Goal: Communication & Community: Answer question/provide support

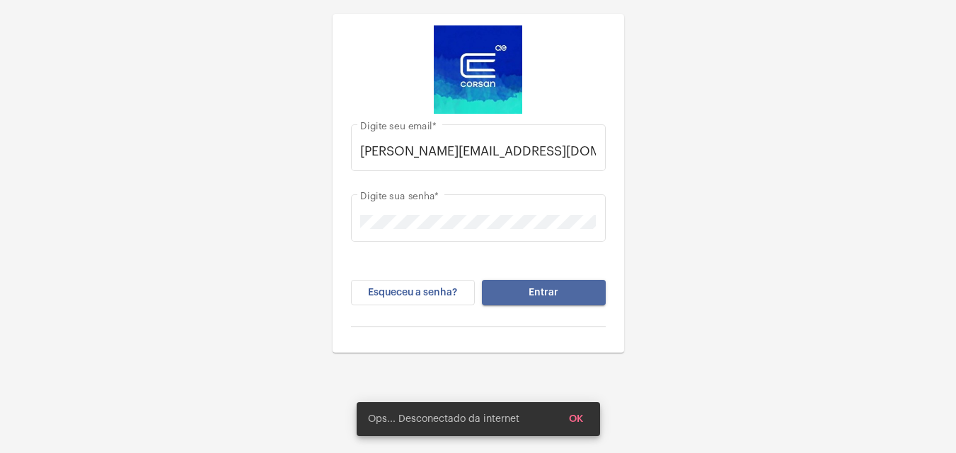
click at [523, 290] on button "Entrar" at bounding box center [544, 292] width 124 height 25
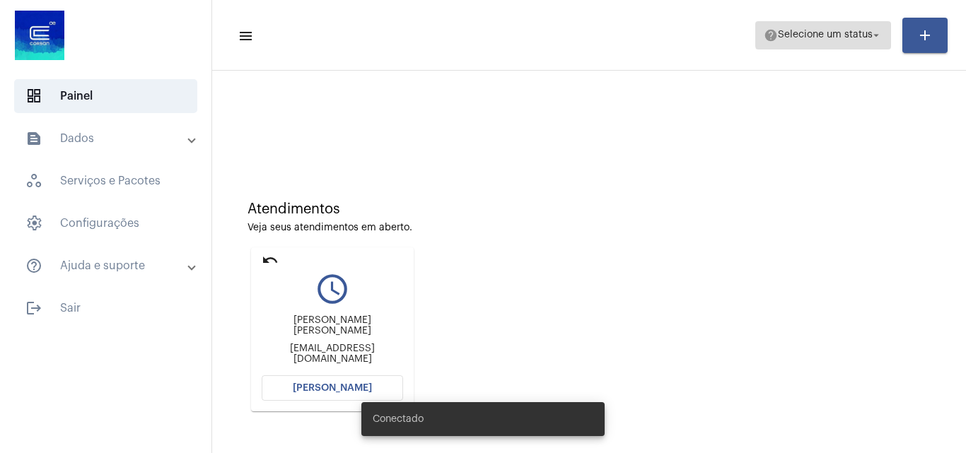
click at [862, 34] on span "Selecione um status" at bounding box center [825, 35] width 95 height 10
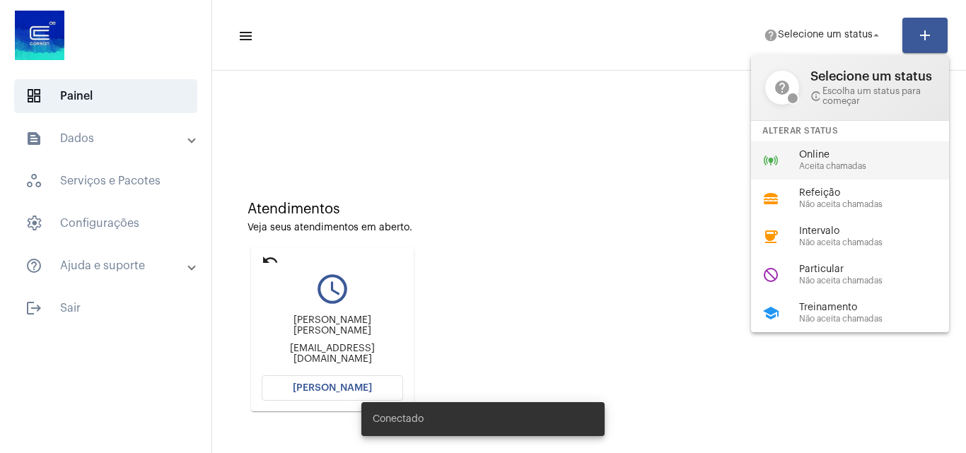
click at [825, 159] on span "Online" at bounding box center [879, 155] width 161 height 11
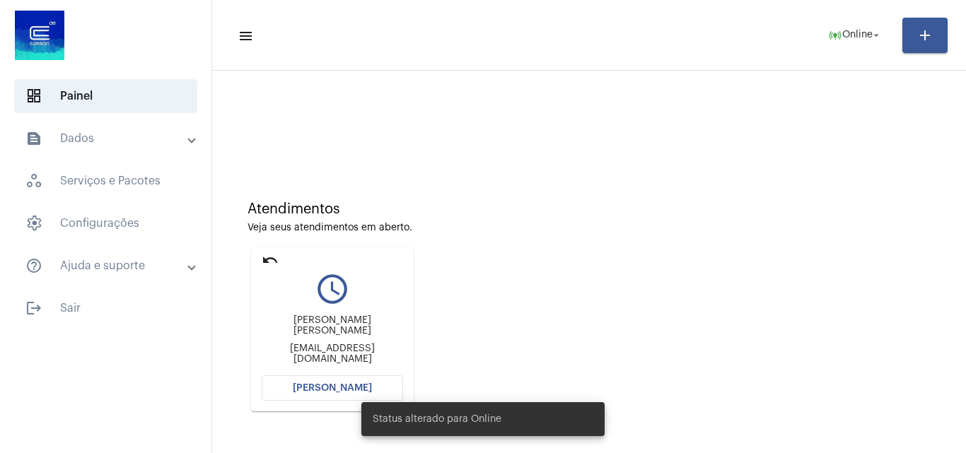
click at [265, 257] on mat-icon "undo" at bounding box center [270, 260] width 17 height 17
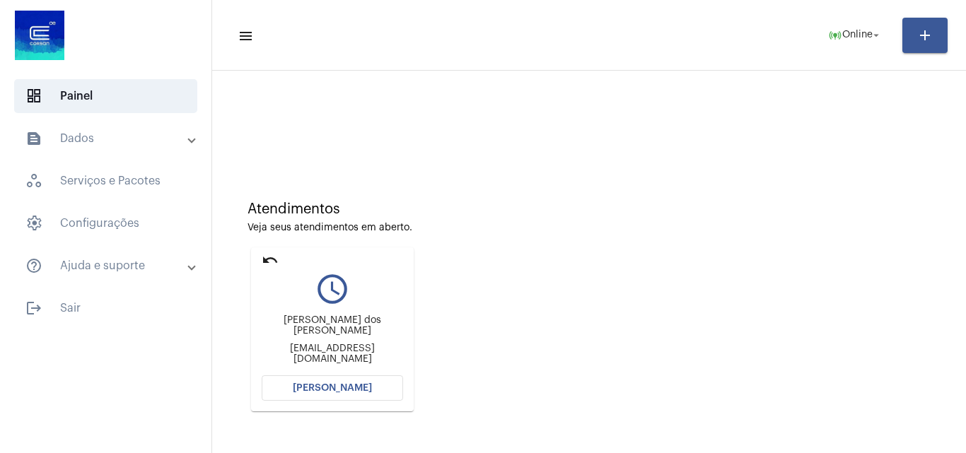
click at [341, 385] on span "[PERSON_NAME]" at bounding box center [332, 388] width 79 height 10
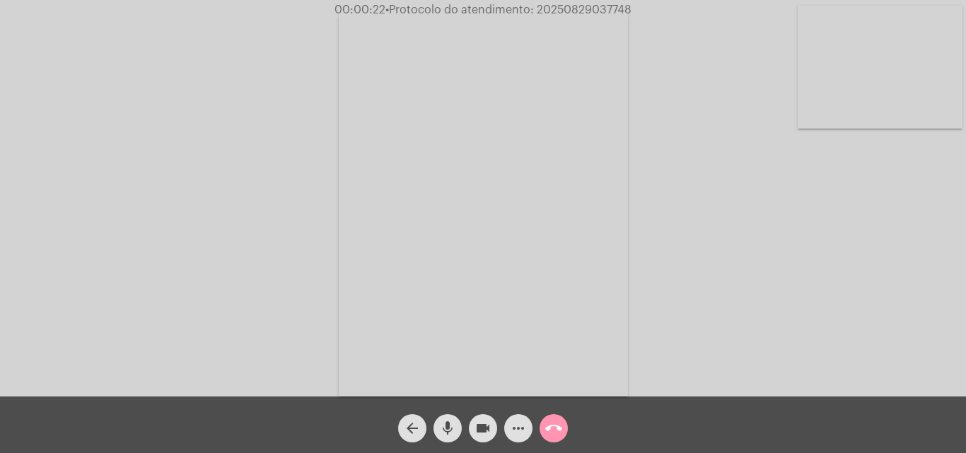
click at [948, 315] on div "Acessando Câmera e Microfone..." at bounding box center [482, 202] width 963 height 397
click at [519, 425] on mat-icon "more_horiz" at bounding box center [518, 428] width 17 height 17
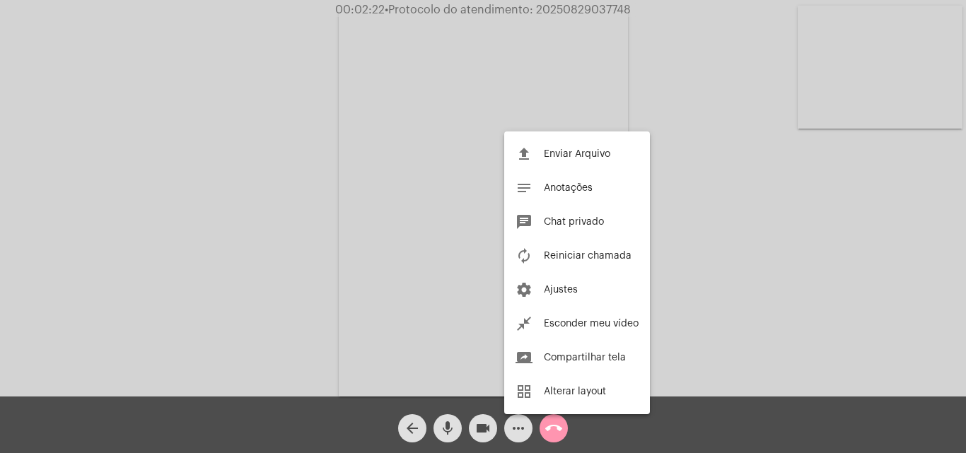
click at [678, 141] on div at bounding box center [483, 226] width 966 height 453
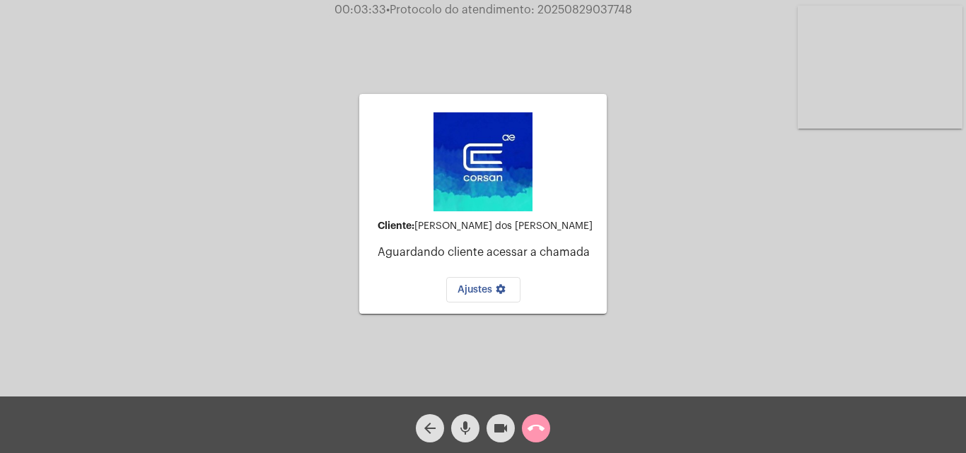
click at [432, 435] on mat-icon "arrow_back" at bounding box center [430, 428] width 17 height 17
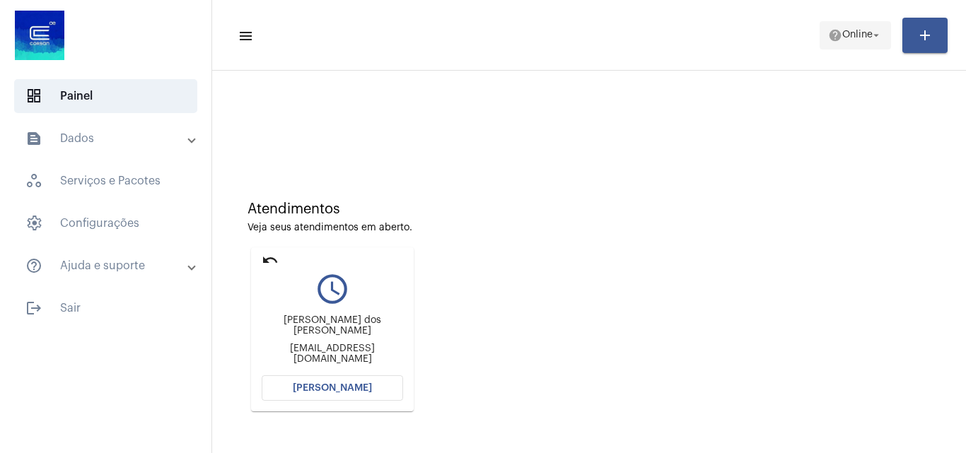
click at [852, 35] on span "Online" at bounding box center [857, 35] width 30 height 10
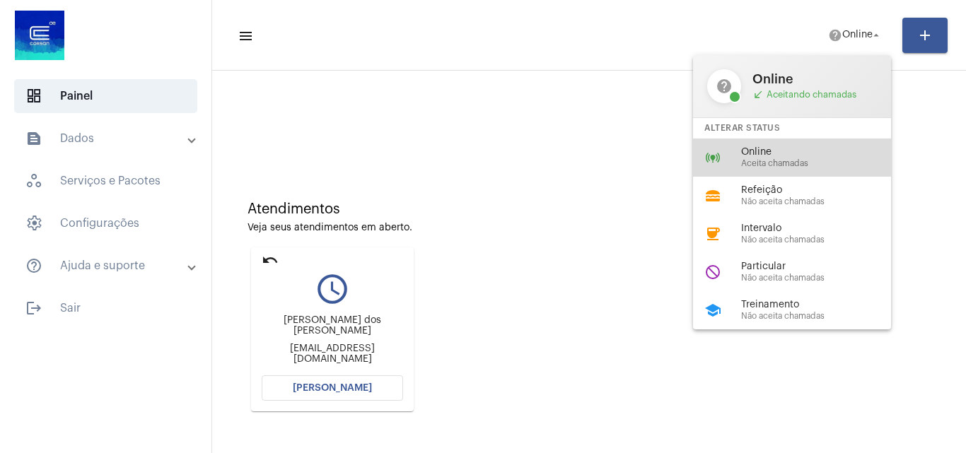
click at [763, 149] on span "Online" at bounding box center [821, 152] width 161 height 11
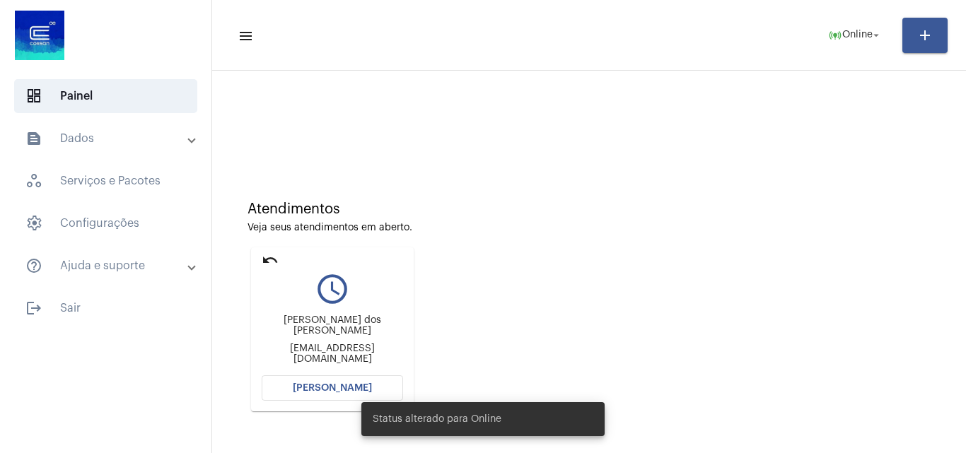
click at [319, 392] on span "[PERSON_NAME]" at bounding box center [332, 388] width 79 height 10
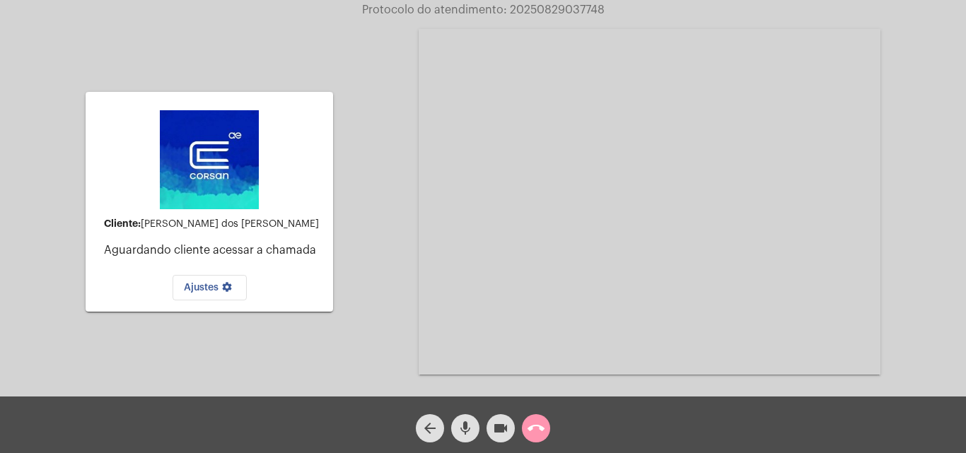
click at [432, 427] on mat-icon "arrow_back" at bounding box center [430, 428] width 17 height 17
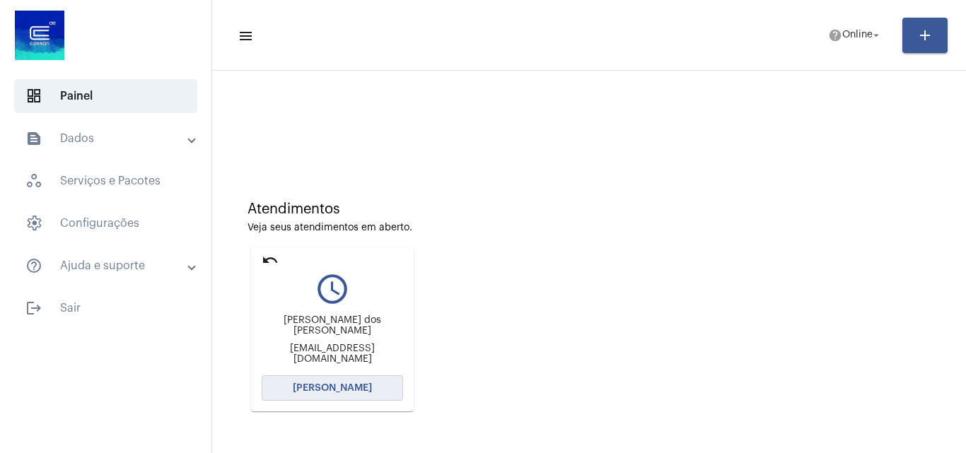
click at [360, 388] on span "[PERSON_NAME]" at bounding box center [332, 388] width 79 height 10
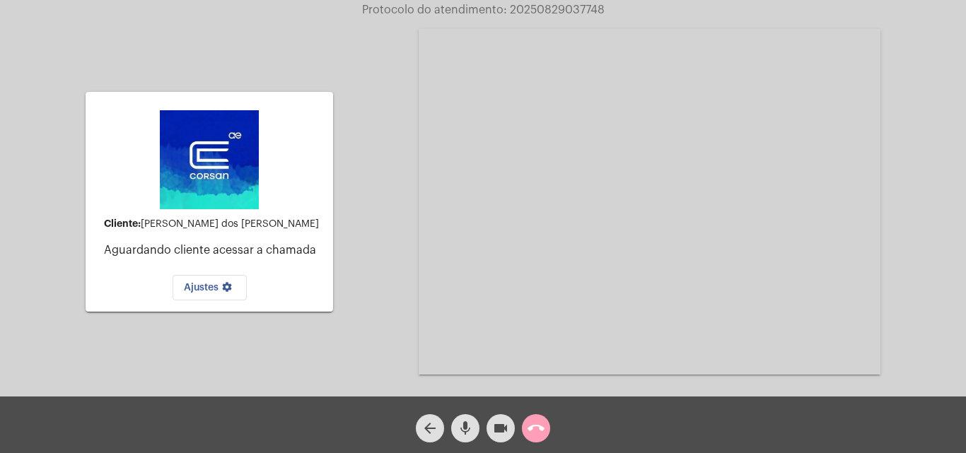
click at [541, 425] on mat-icon "call_end" at bounding box center [536, 428] width 17 height 17
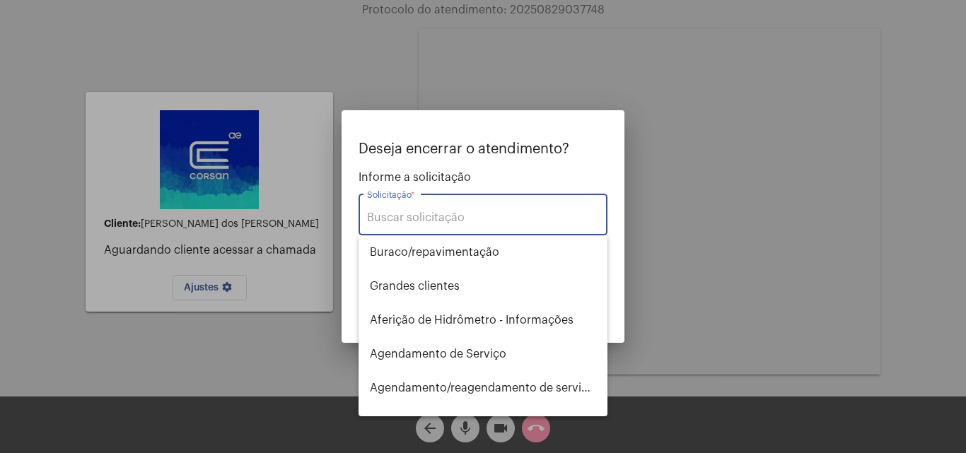
click at [451, 214] on input "Solicitação *" at bounding box center [483, 217] width 232 height 13
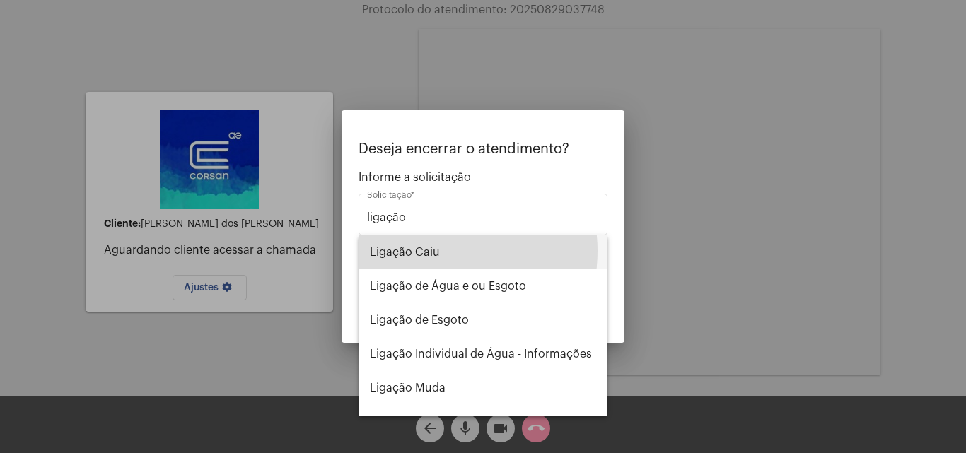
click at [434, 251] on span "Ligação Caiu" at bounding box center [483, 253] width 226 height 34
type input "Ligação Caiu"
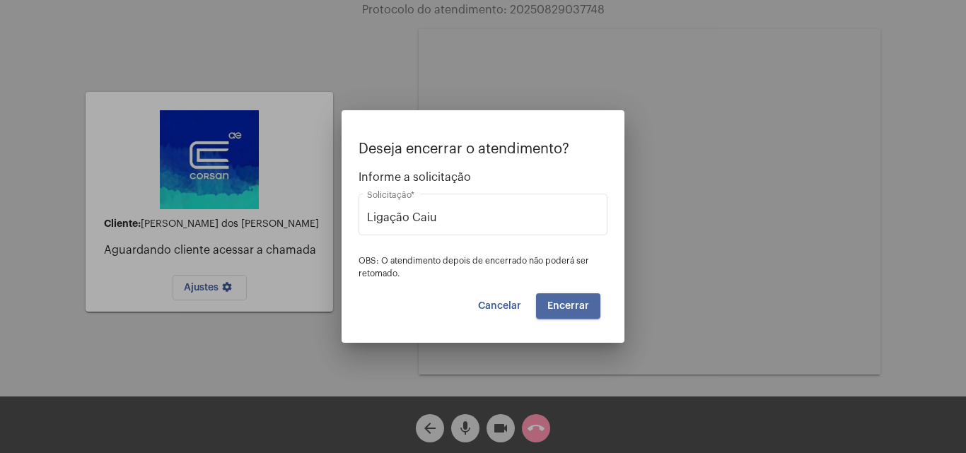
click at [574, 296] on button "Encerrar" at bounding box center [568, 306] width 64 height 25
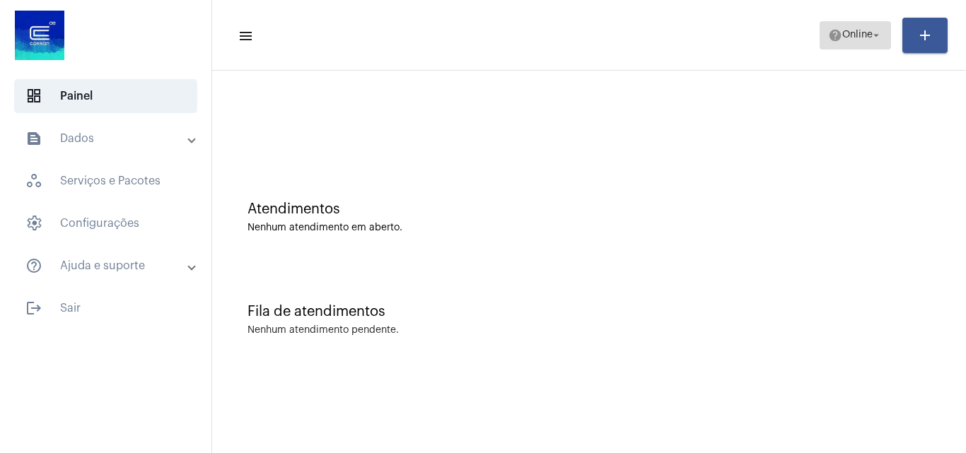
click at [869, 32] on span "Online" at bounding box center [857, 35] width 30 height 10
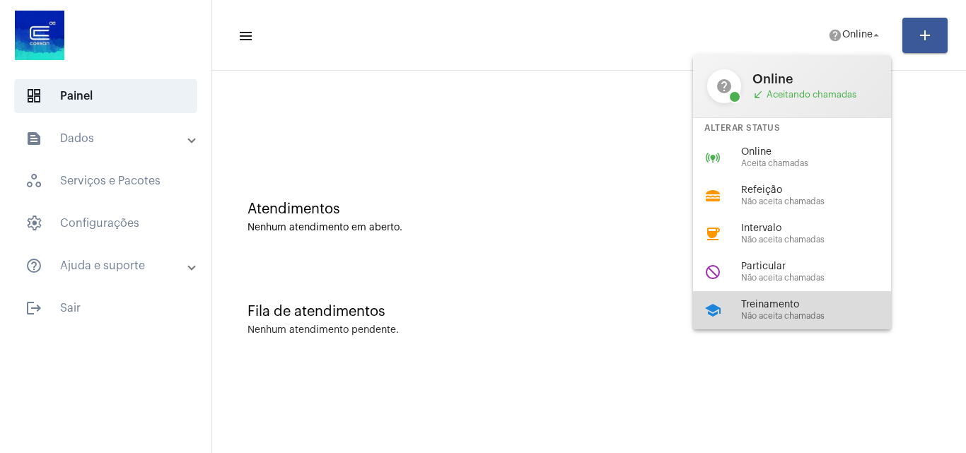
click at [791, 308] on span "Treinamento" at bounding box center [821, 305] width 161 height 11
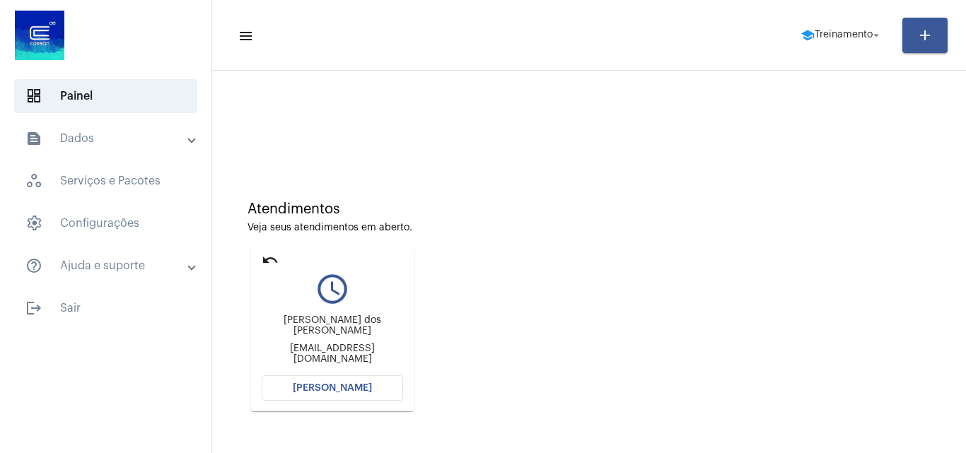
click at [278, 261] on mat-icon "undo" at bounding box center [270, 260] width 17 height 17
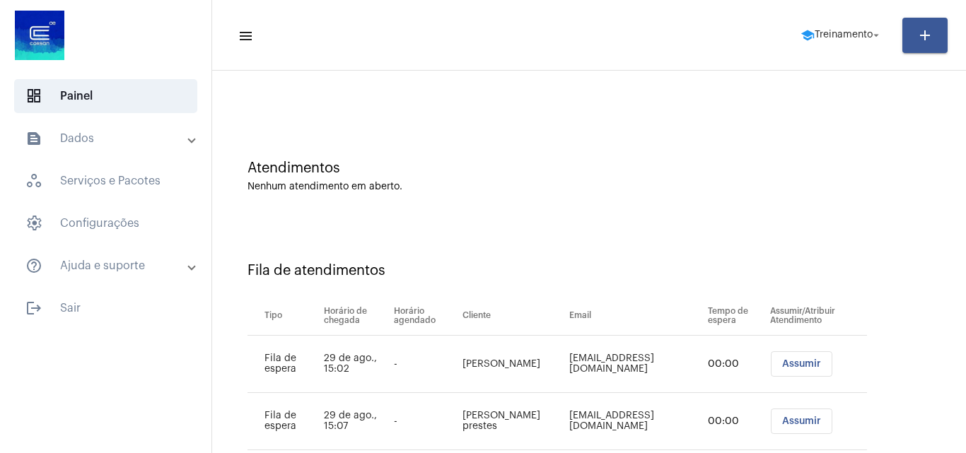
scroll to position [76, 0]
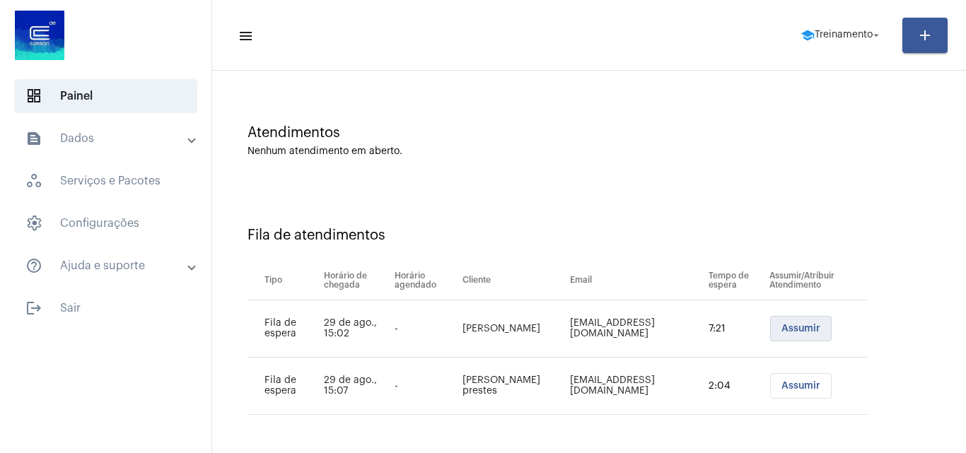
click at [782, 330] on span "Assumir" at bounding box center [801, 329] width 39 height 10
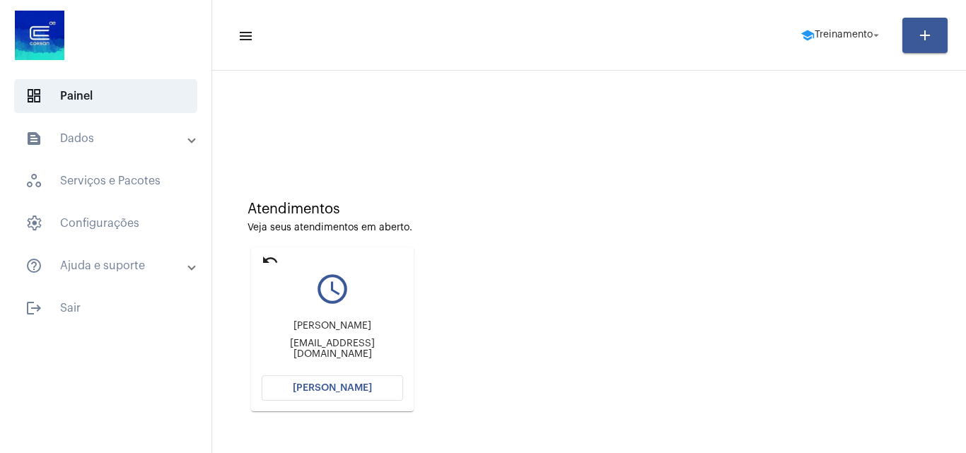
click at [313, 390] on span "[PERSON_NAME]" at bounding box center [332, 388] width 79 height 10
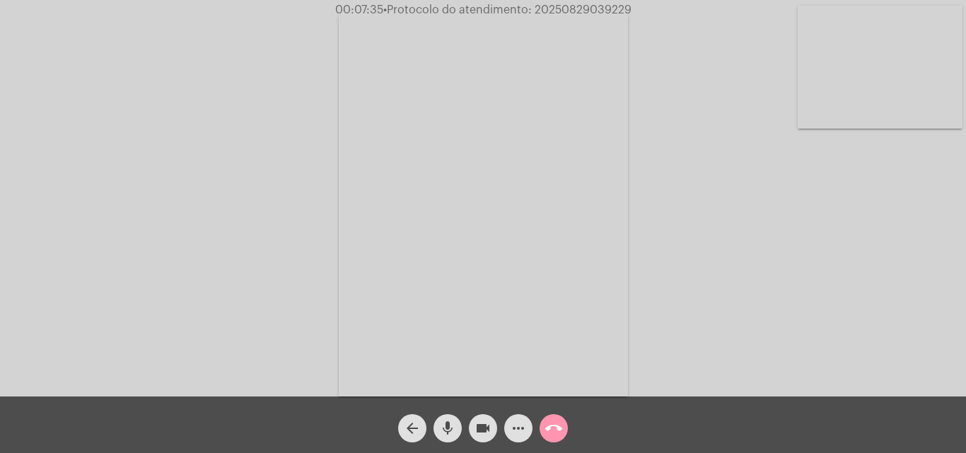
click at [517, 430] on mat-icon "more_horiz" at bounding box center [518, 428] width 17 height 17
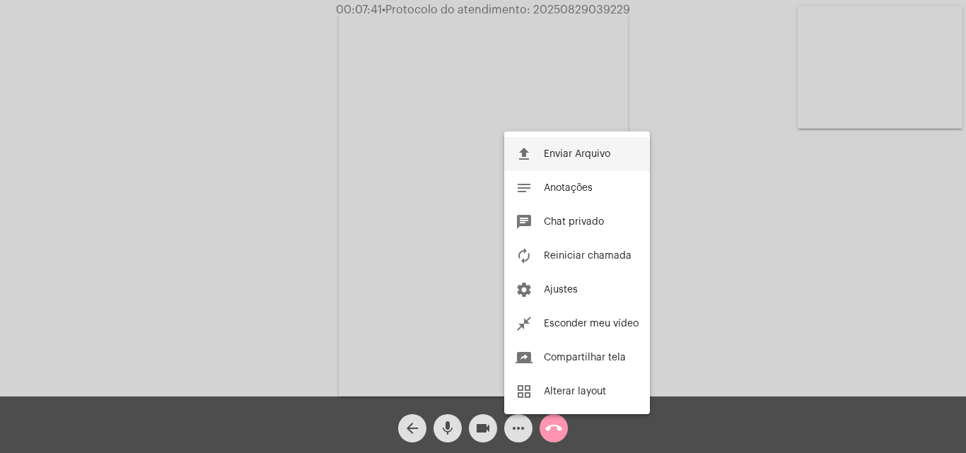
click at [554, 153] on span "Enviar Arquivo" at bounding box center [577, 154] width 66 height 10
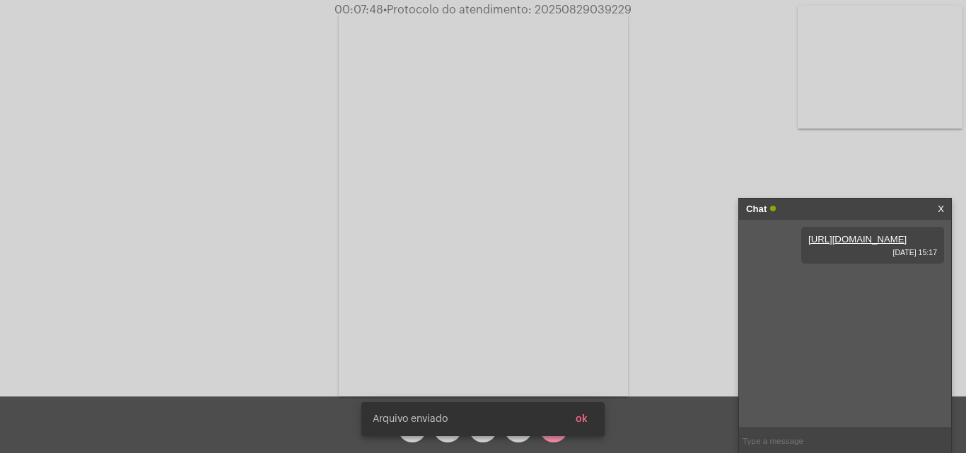
click at [580, 419] on span "ok" at bounding box center [582, 419] width 12 height 10
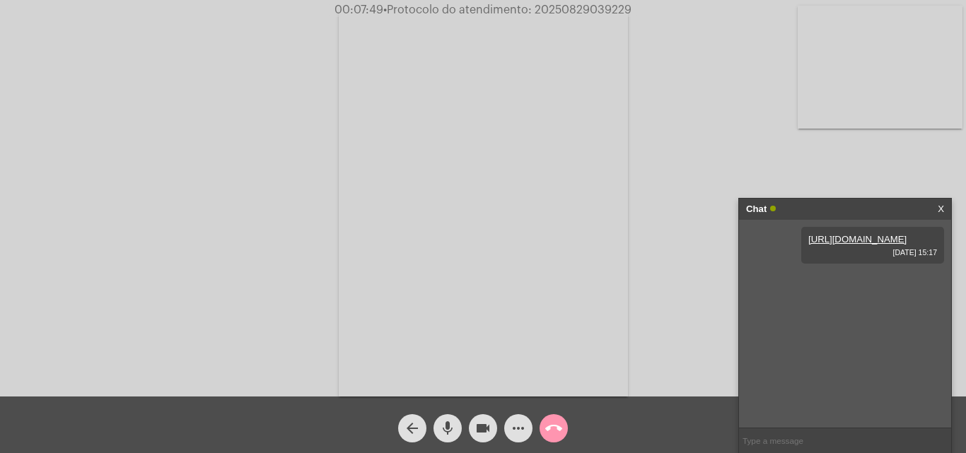
click at [520, 424] on mat-icon "more_horiz" at bounding box center [518, 428] width 17 height 17
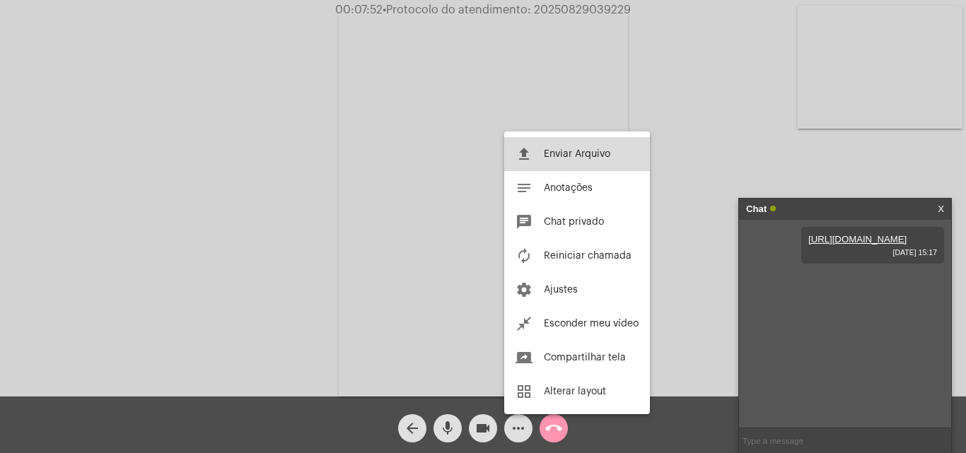
click at [584, 146] on button "file_upload Enviar Arquivo" at bounding box center [577, 154] width 146 height 34
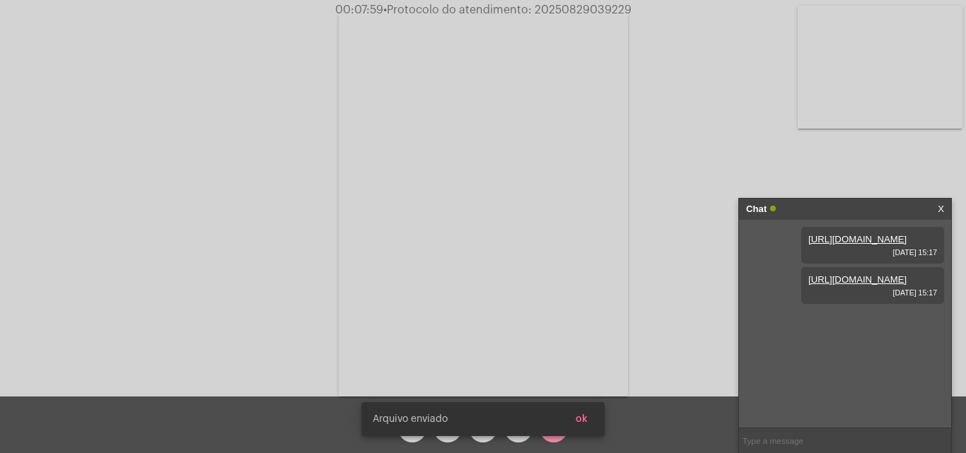
click at [826, 285] on link "[URL][DOMAIN_NAME]" at bounding box center [857, 279] width 98 height 11
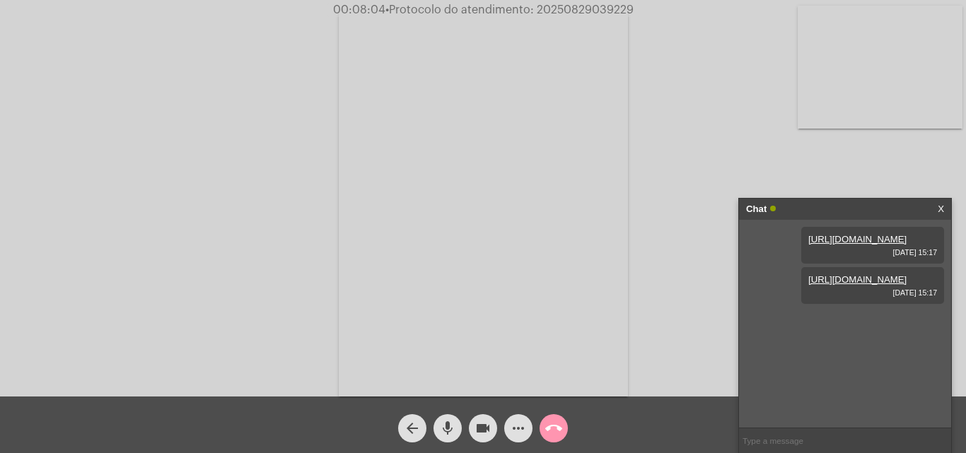
click at [848, 245] on link "[URL][DOMAIN_NAME]" at bounding box center [857, 239] width 98 height 11
click at [842, 245] on link "[URL][DOMAIN_NAME]" at bounding box center [857, 239] width 98 height 11
click at [844, 285] on link "[URL][DOMAIN_NAME]" at bounding box center [857, 279] width 98 height 11
click at [513, 424] on mat-icon "more_horiz" at bounding box center [518, 428] width 17 height 17
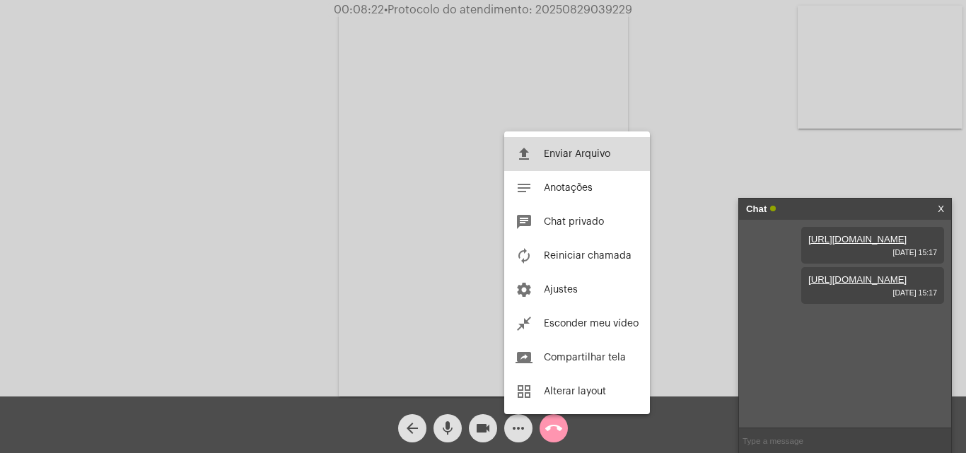
click at [568, 153] on span "Enviar Arquivo" at bounding box center [577, 154] width 66 height 10
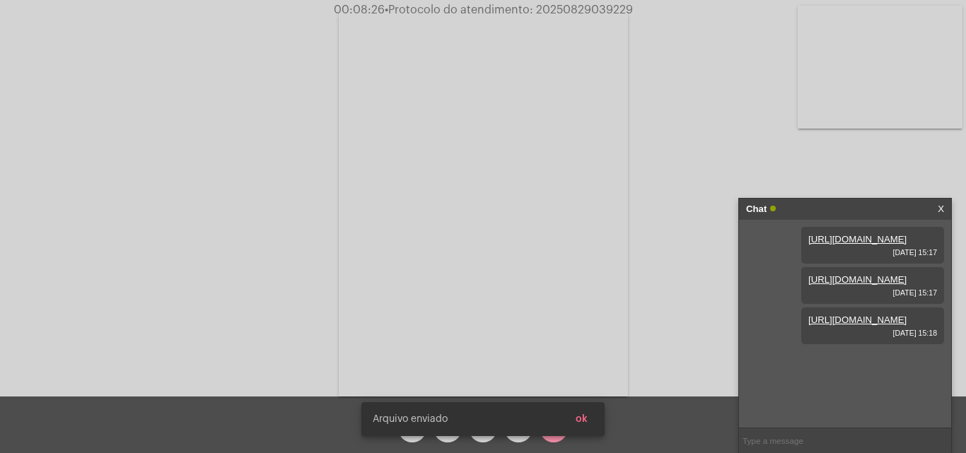
scroll to position [12, 0]
click at [844, 325] on link "[URL][DOMAIN_NAME]" at bounding box center [857, 320] width 98 height 11
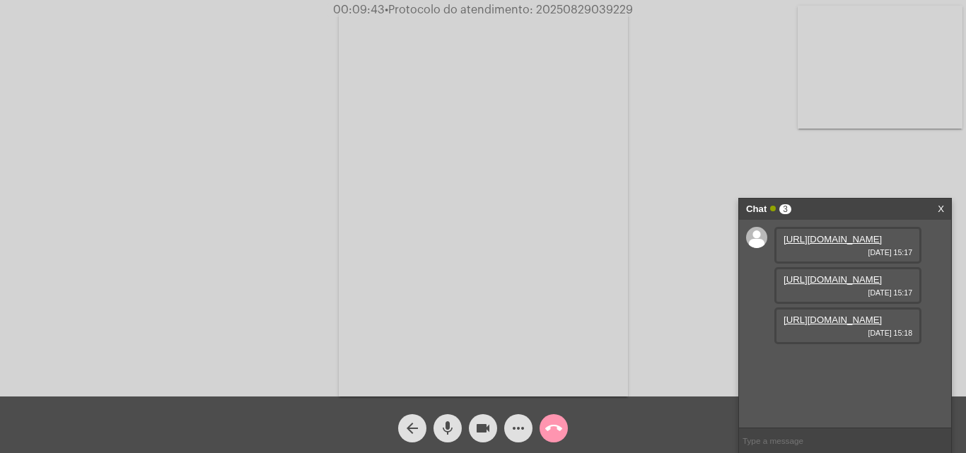
click at [550, 430] on mat-icon "call_end" at bounding box center [553, 428] width 17 height 17
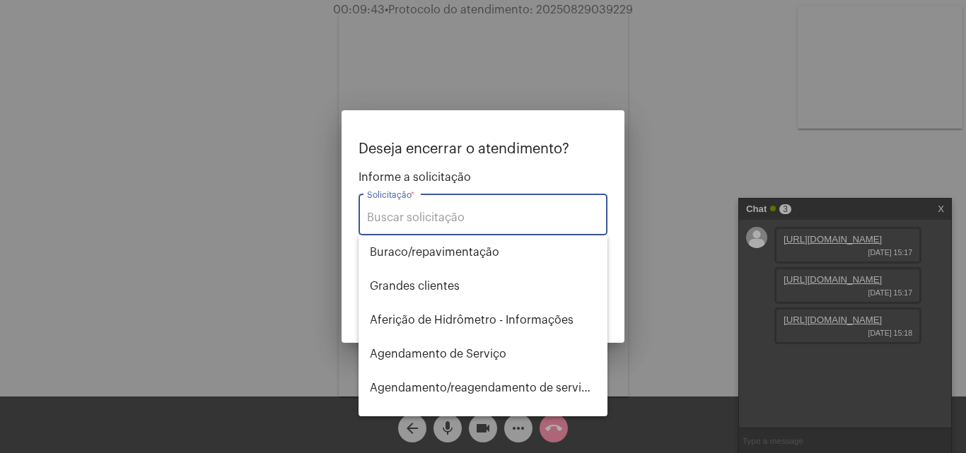
click at [417, 211] on div "Solicitação *" at bounding box center [483, 213] width 232 height 45
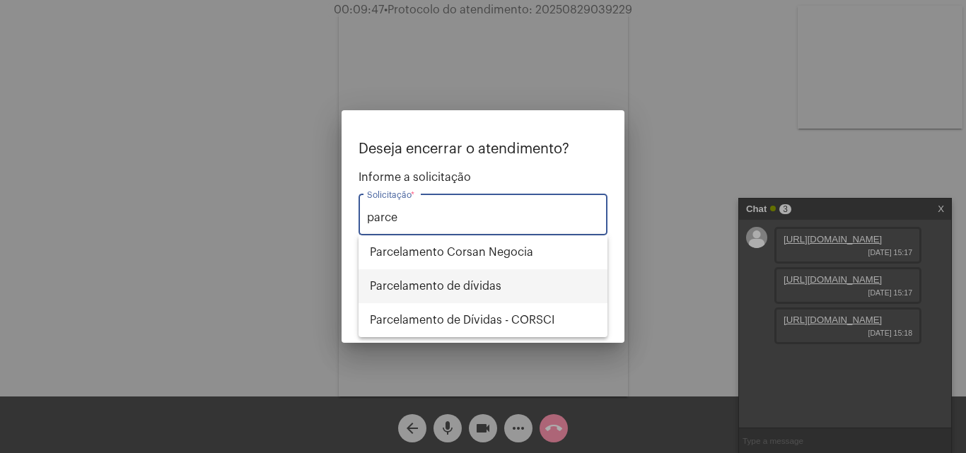
click at [464, 286] on span "Parcelamento de dívidas" at bounding box center [483, 286] width 226 height 34
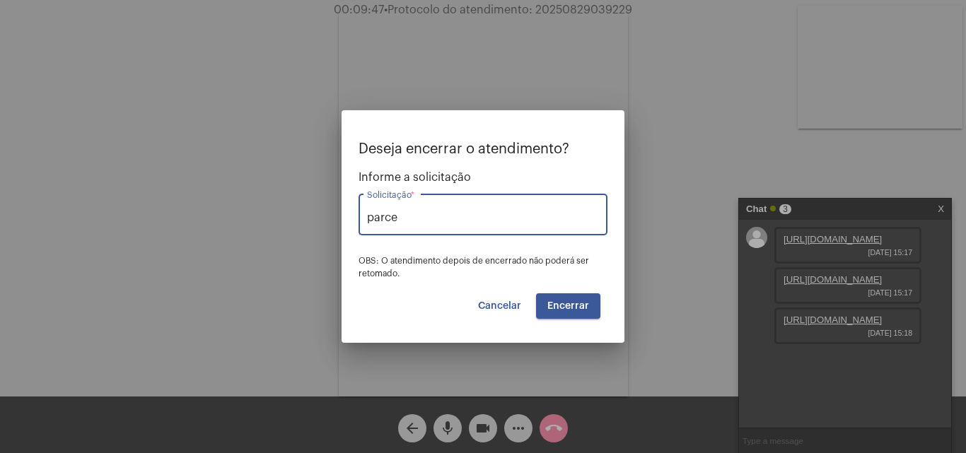
type input "Parcelamento de dívidas"
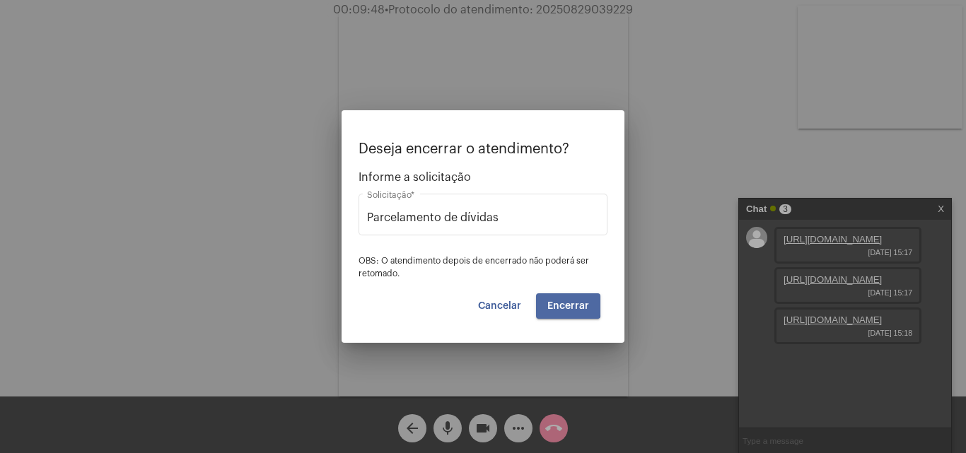
click at [549, 303] on button "Encerrar" at bounding box center [568, 306] width 64 height 25
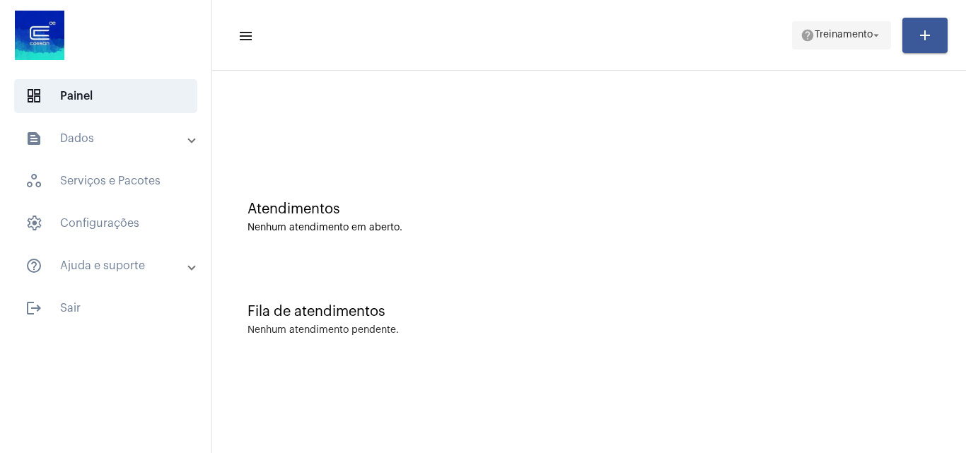
click at [828, 39] on span "Treinamento" at bounding box center [844, 35] width 58 height 10
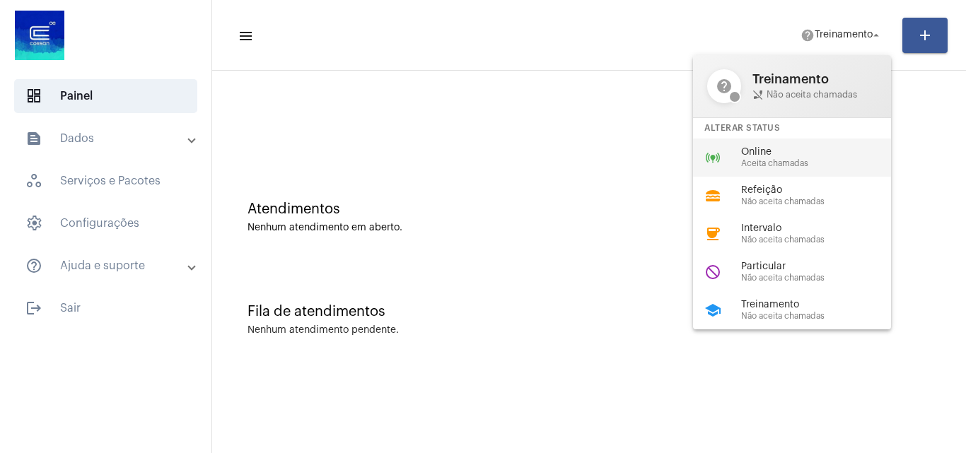
click at [746, 161] on span "Aceita chamadas" at bounding box center [821, 163] width 161 height 9
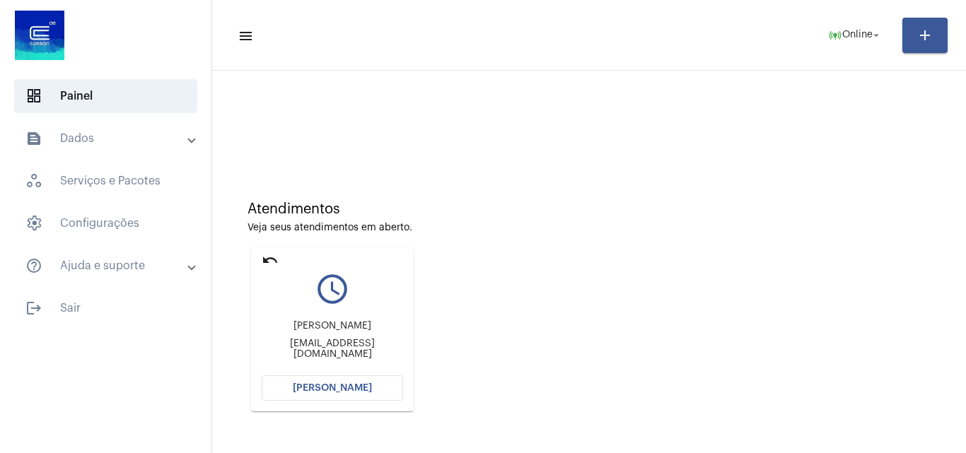
click at [328, 380] on button "[PERSON_NAME]" at bounding box center [332, 388] width 141 height 25
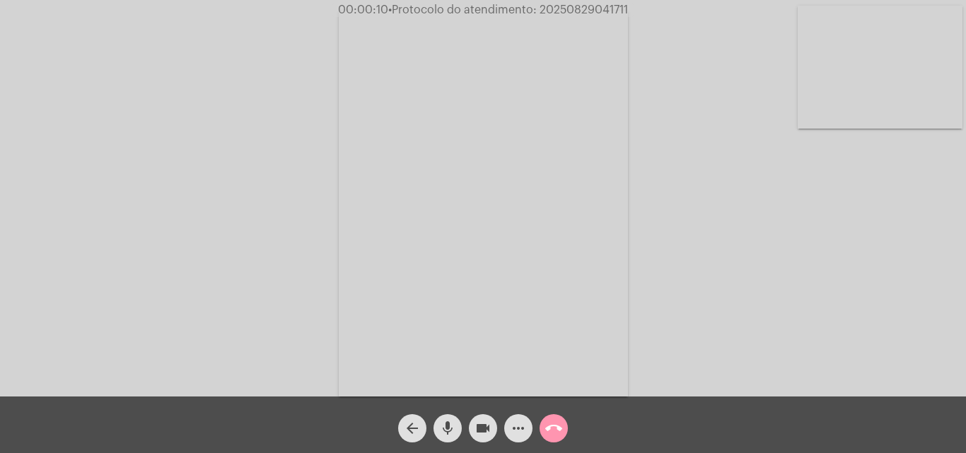
click at [902, 294] on div "Acessando Câmera e Microfone..." at bounding box center [482, 202] width 963 height 397
drag, startPoint x: 540, startPoint y: 8, endPoint x: 628, endPoint y: 8, distance: 88.4
click at [628, 8] on span "00:12:23 • Protocolo do atendimento: 20250829041711" at bounding box center [484, 10] width 298 height 14
copy span "20250829041711"
click at [511, 434] on mat-icon "more_horiz" at bounding box center [518, 428] width 17 height 17
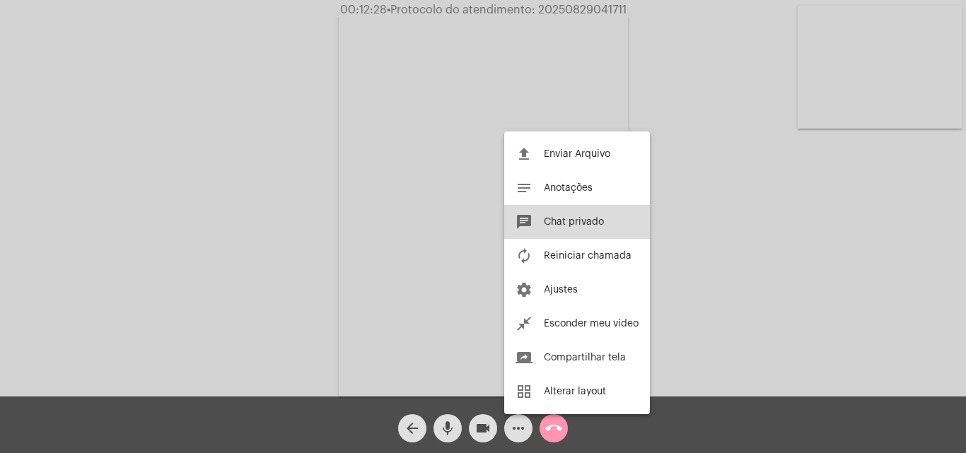
click at [560, 211] on button "chat Chat privado" at bounding box center [577, 222] width 146 height 34
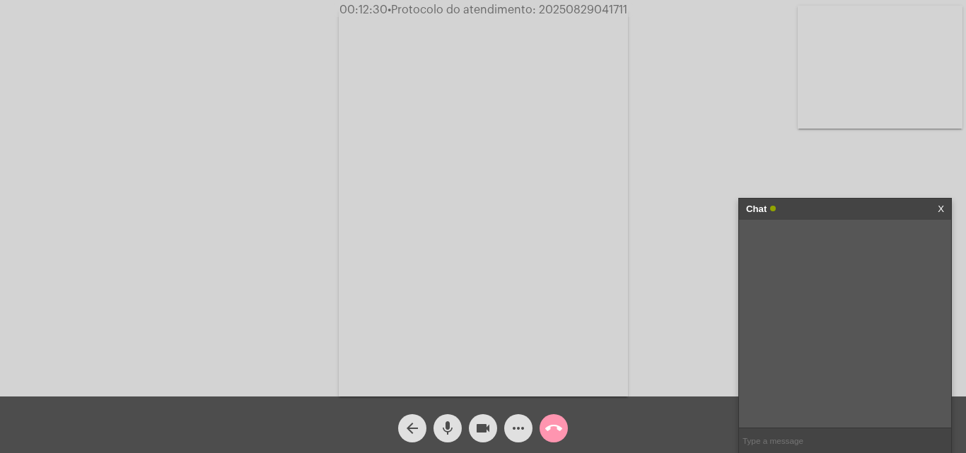
paste input "20250829041711"
type input "20250829041711"
click at [546, 430] on mat-icon "call_end" at bounding box center [553, 428] width 17 height 17
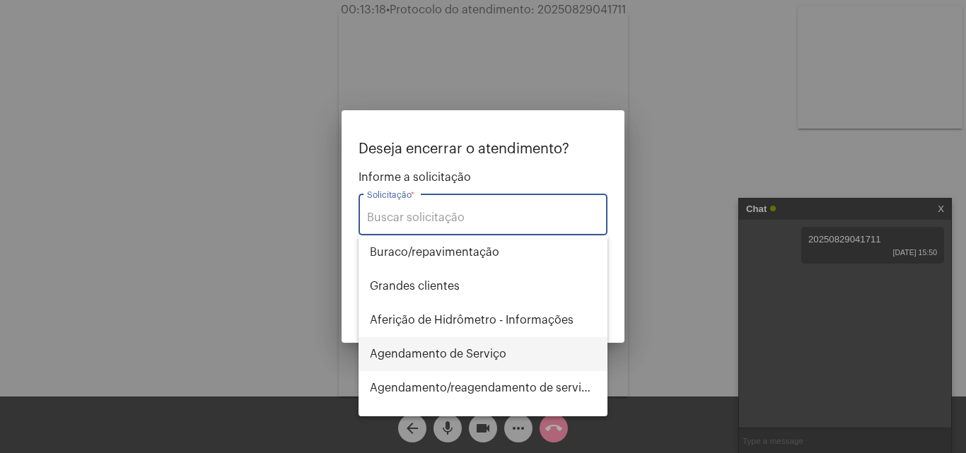
click at [427, 345] on span "Agendamento de Serviço" at bounding box center [483, 354] width 226 height 34
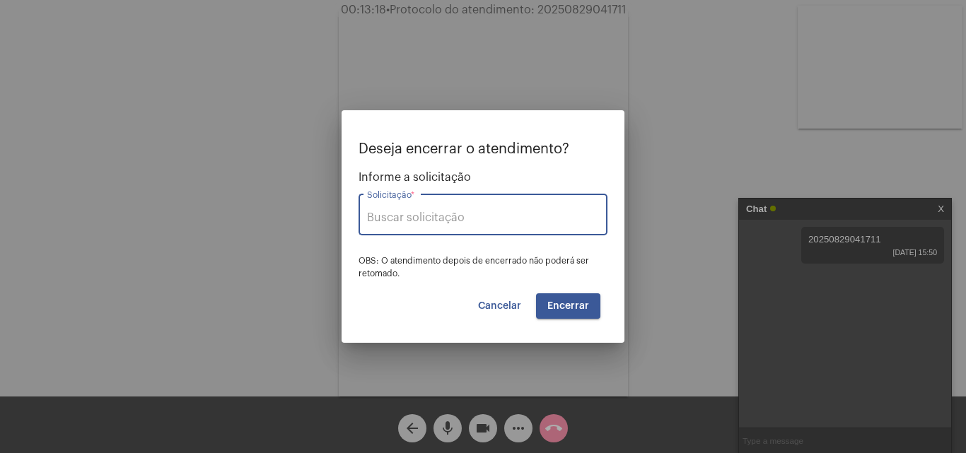
type input "Agendamento de Serviço"
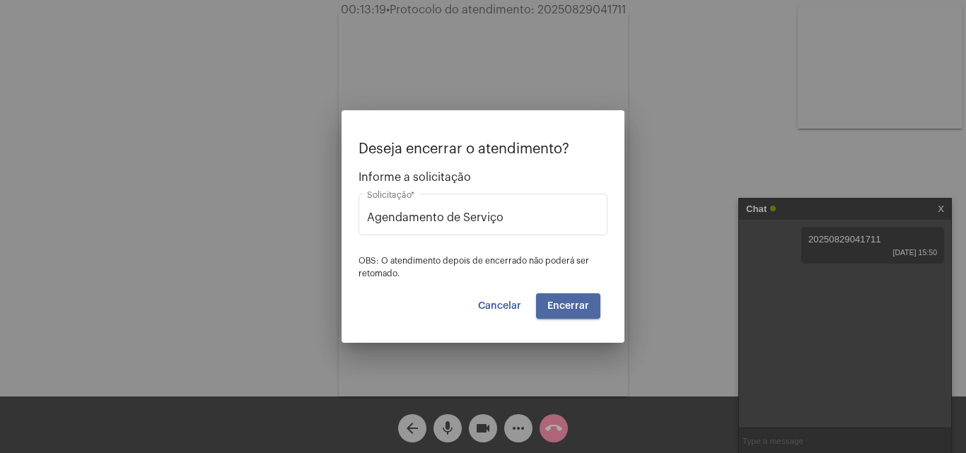
click at [578, 304] on span "Encerrar" at bounding box center [568, 306] width 42 height 10
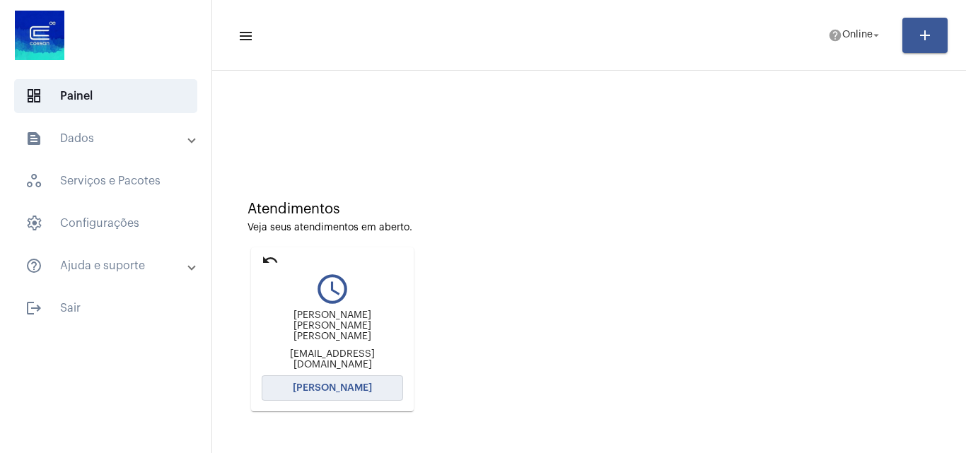
click at [349, 387] on span "[PERSON_NAME]" at bounding box center [332, 388] width 79 height 10
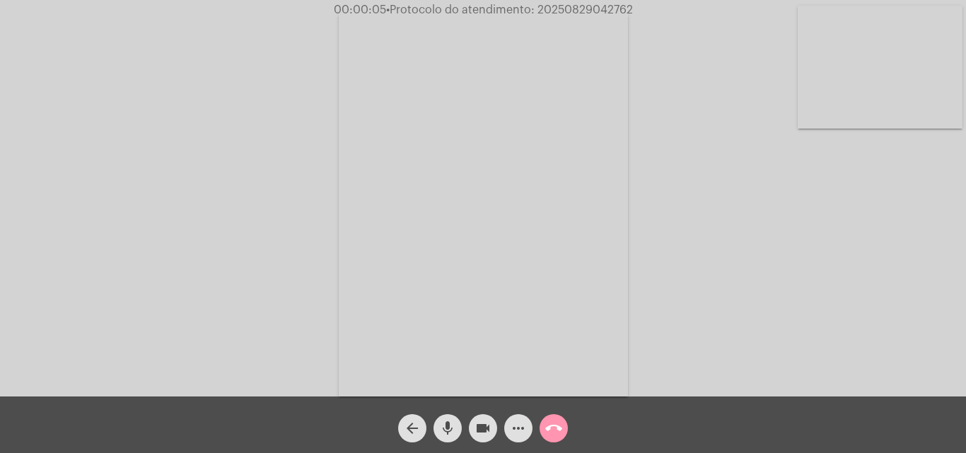
click at [926, 306] on div "Acessando Câmera e Microfone..." at bounding box center [482, 202] width 963 height 397
click at [518, 425] on mat-icon "more_horiz" at bounding box center [518, 428] width 17 height 17
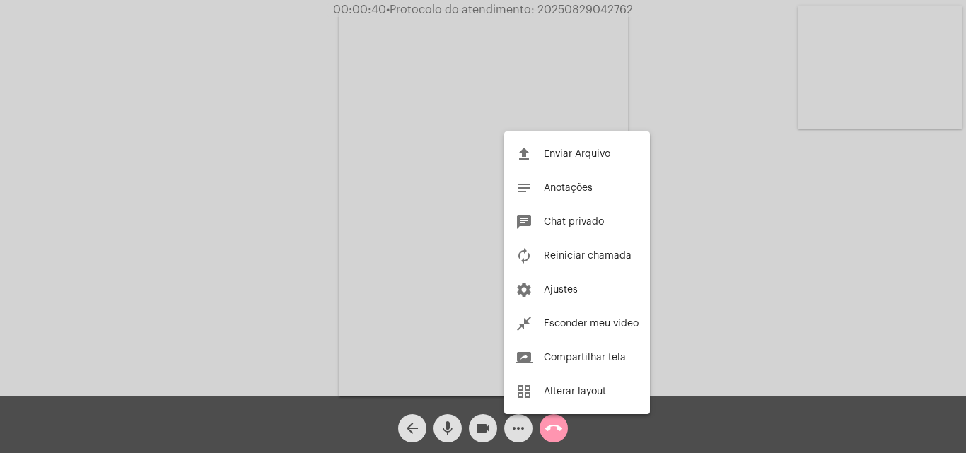
click at [361, 35] on div at bounding box center [483, 226] width 966 height 453
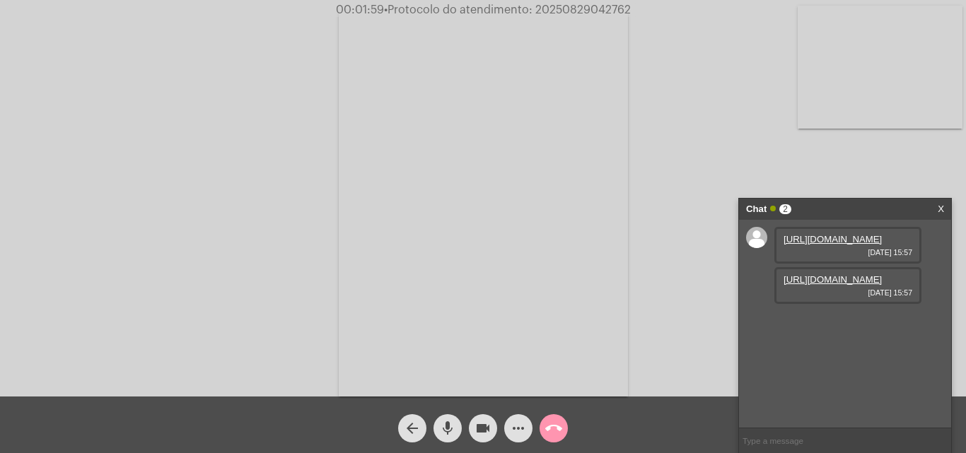
click at [812, 245] on link "[URL][DOMAIN_NAME]" at bounding box center [833, 239] width 98 height 11
click at [822, 285] on link "[URL][DOMAIN_NAME]" at bounding box center [833, 279] width 98 height 11
click at [828, 325] on link "[URL][DOMAIN_NAME]" at bounding box center [833, 320] width 98 height 11
click at [808, 325] on link "[URL][DOMAIN_NAME]" at bounding box center [833, 320] width 98 height 11
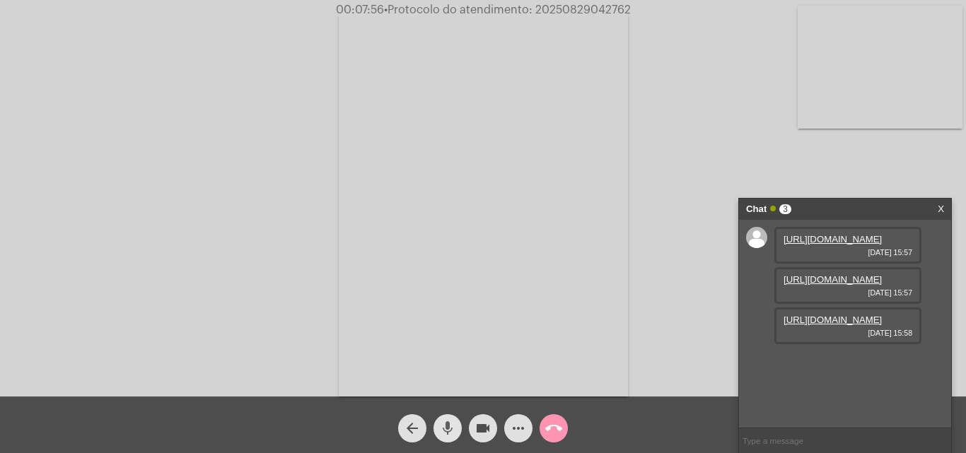
click at [453, 425] on mat-icon "mic" at bounding box center [447, 428] width 17 height 17
click at [445, 429] on mat-icon "mic_off" at bounding box center [447, 428] width 17 height 17
click at [787, 436] on input "text" at bounding box center [845, 441] width 212 height 25
click at [520, 431] on mat-icon "more_horiz" at bounding box center [518, 428] width 17 height 17
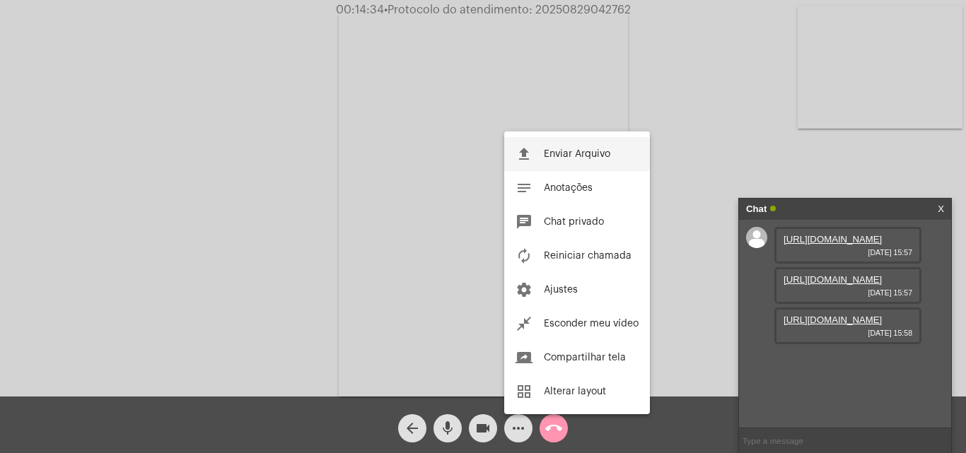
click at [567, 149] on span "Enviar Arquivo" at bounding box center [577, 154] width 66 height 10
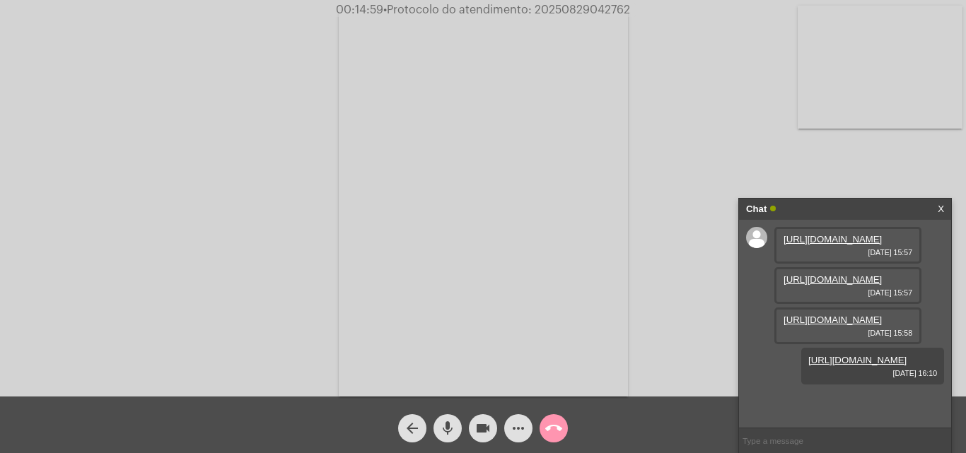
scroll to position [84, 0]
drag, startPoint x: 533, startPoint y: 9, endPoint x: 636, endPoint y: 10, distance: 102.6
click at [636, 10] on div "00:15:39 • Protocolo do atendimento: 20250829042762" at bounding box center [483, 10] width 966 height 13
copy span "20250829042762"
click at [782, 436] on input "text" at bounding box center [845, 441] width 212 height 25
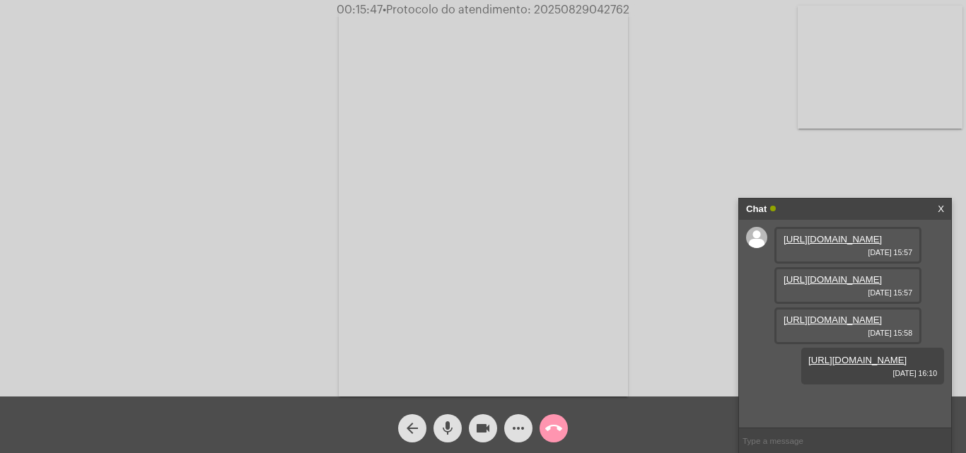
paste input "20250829042762"
type input "20250829042762"
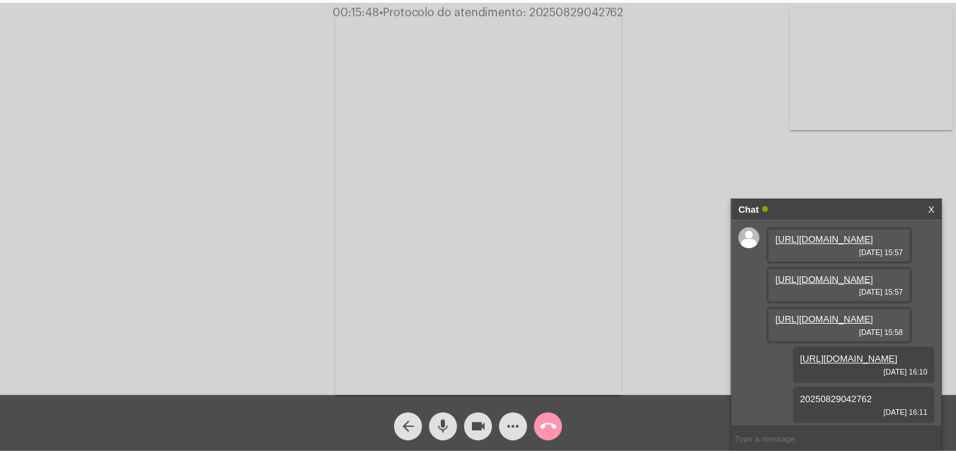
scroll to position [124, 0]
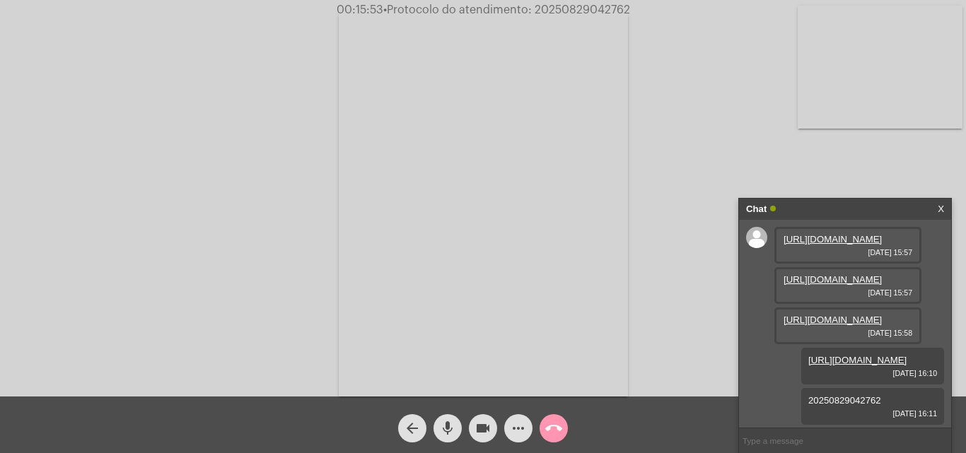
click at [518, 424] on mat-icon "more_horiz" at bounding box center [518, 428] width 17 height 17
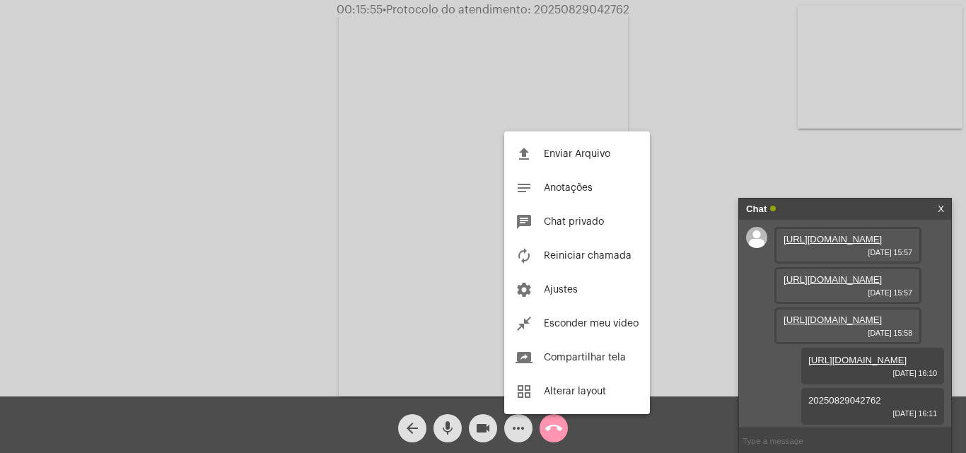
click at [576, 433] on div at bounding box center [483, 226] width 966 height 453
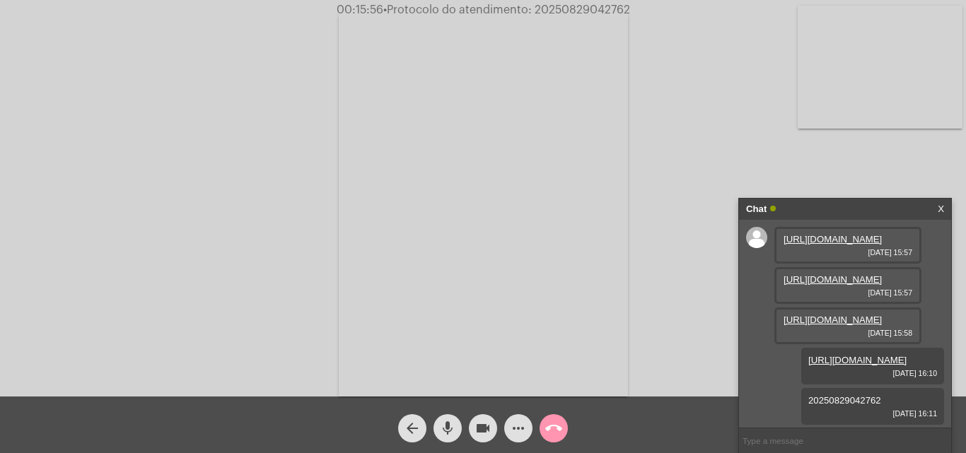
click at [549, 430] on mat-icon "call_end" at bounding box center [553, 428] width 17 height 17
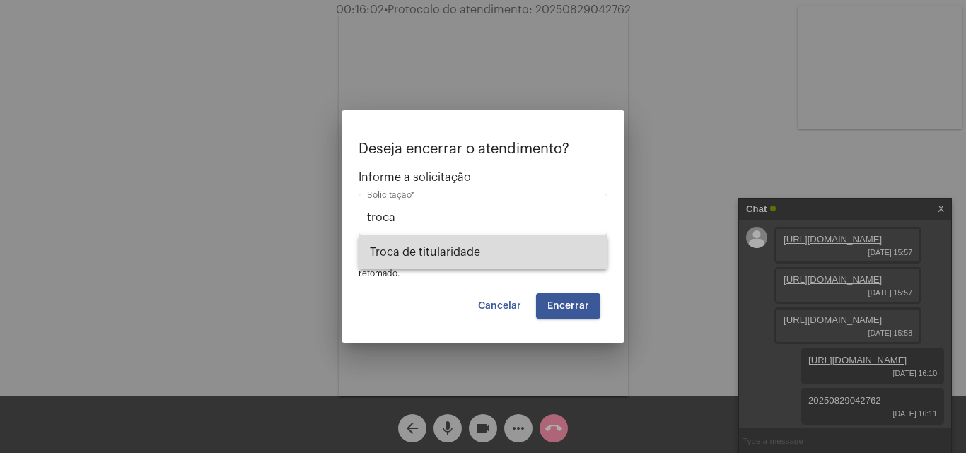
click at [429, 249] on span "Troca de titularidade" at bounding box center [483, 253] width 226 height 34
type input "Troca de titularidade"
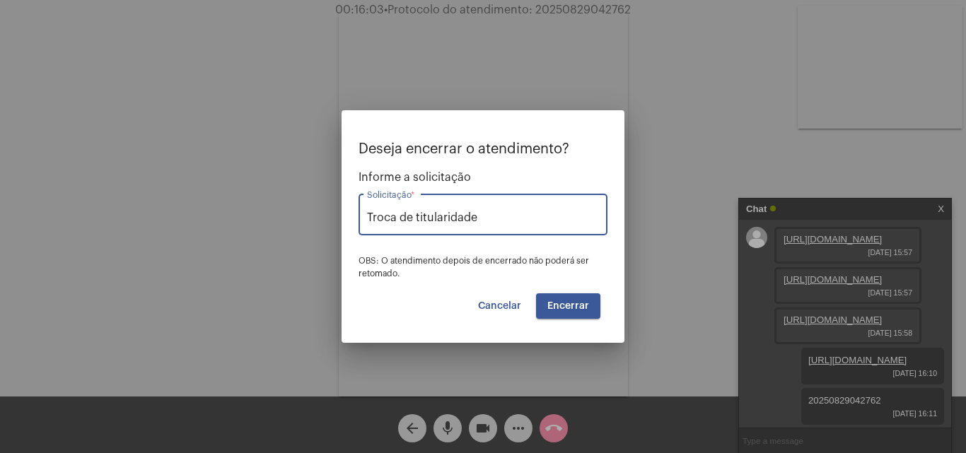
click at [552, 302] on span "Encerrar" at bounding box center [568, 306] width 42 height 10
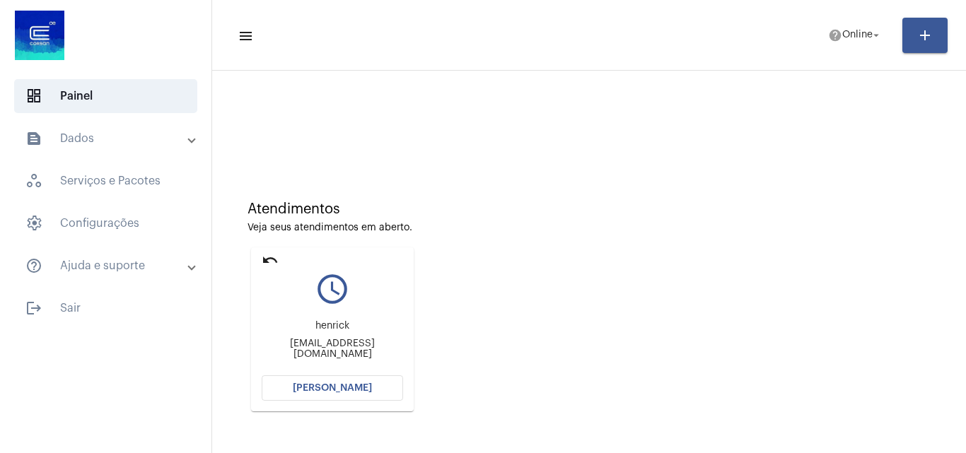
click at [266, 260] on mat-icon "undo" at bounding box center [270, 260] width 17 height 17
click at [837, 43] on span "help Online arrow_drop_down" at bounding box center [855, 34] width 54 height 25
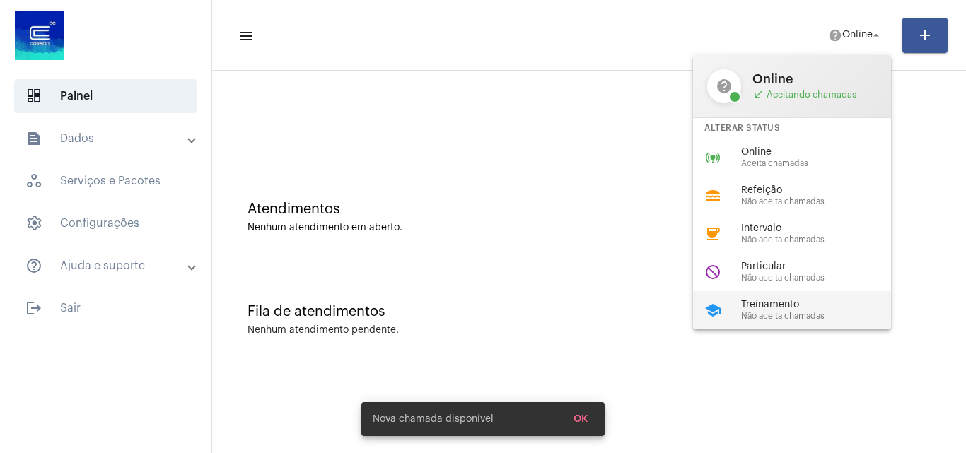
click at [767, 309] on span "Treinamento" at bounding box center [821, 305] width 161 height 11
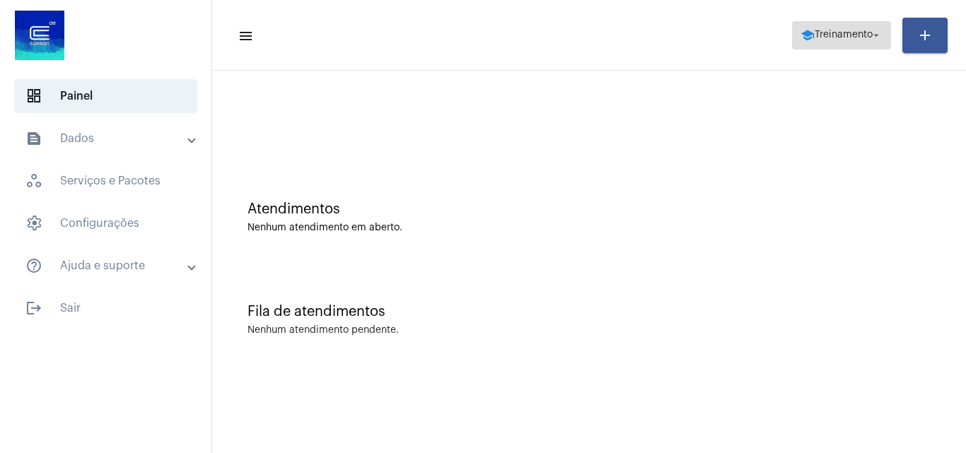
click at [855, 42] on span "school Treinamento arrow_drop_down" at bounding box center [842, 34] width 82 height 25
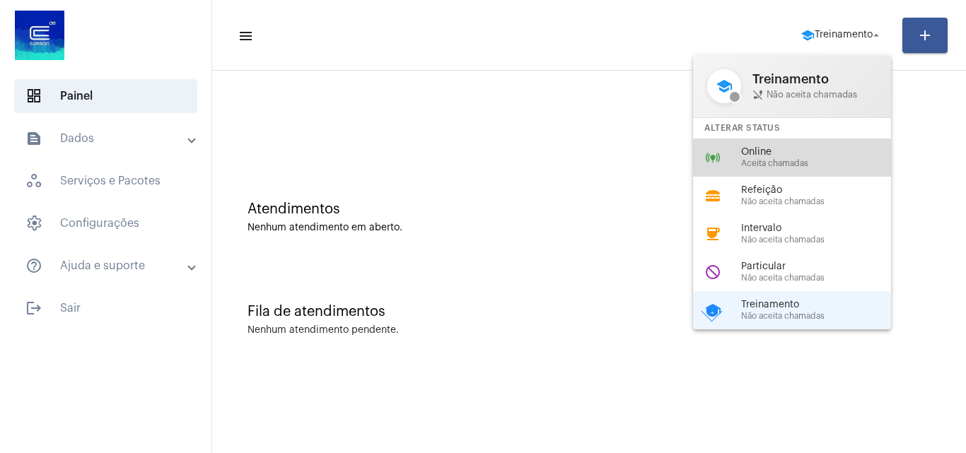
click at [797, 154] on span "Online" at bounding box center [821, 152] width 161 height 11
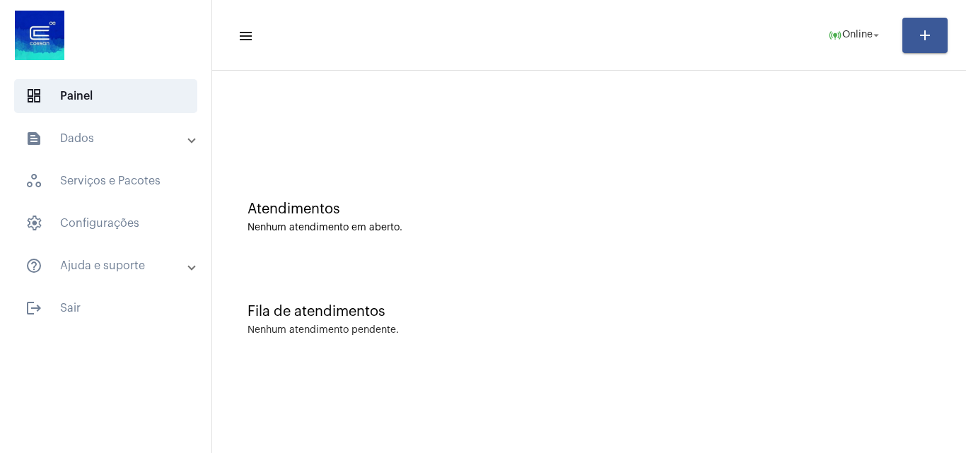
click at [273, 263] on div "Fila de atendimentos Nenhum atendimento pendente." at bounding box center [589, 313] width 740 height 103
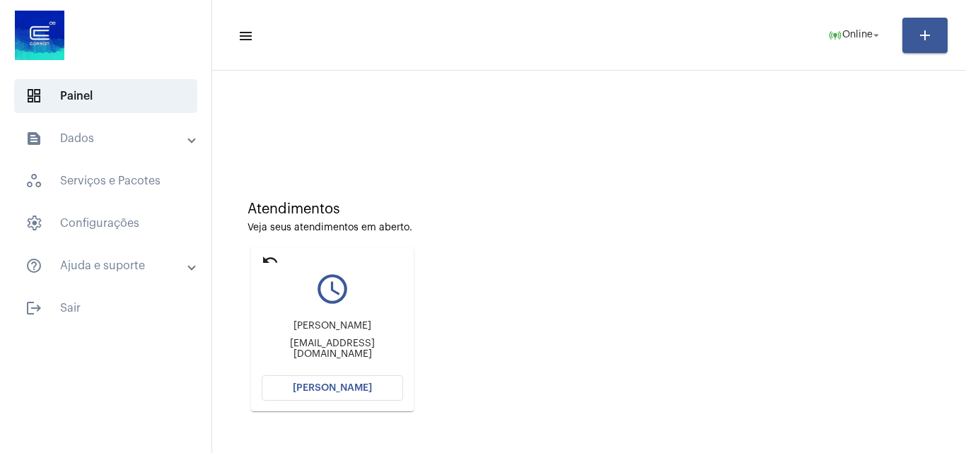
click at [273, 263] on mat-icon "undo" at bounding box center [270, 260] width 17 height 17
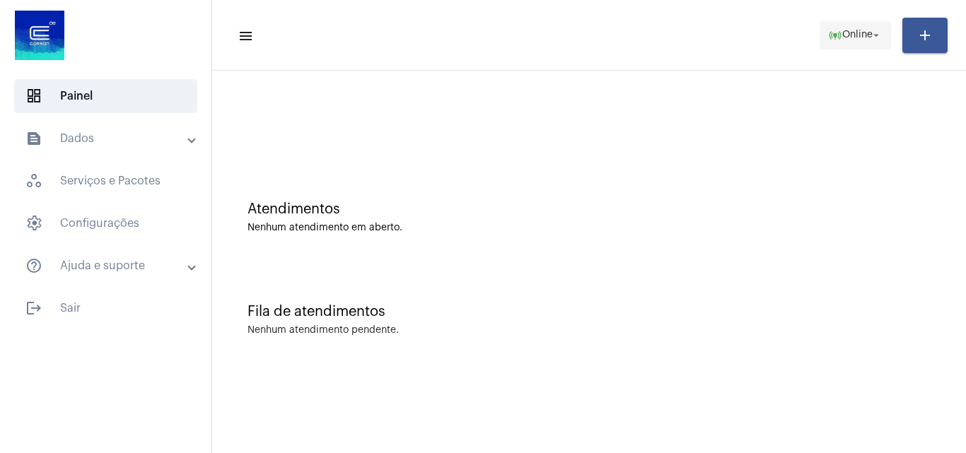
click at [866, 23] on span "online_prediction Online arrow_drop_down" at bounding box center [855, 34] width 54 height 25
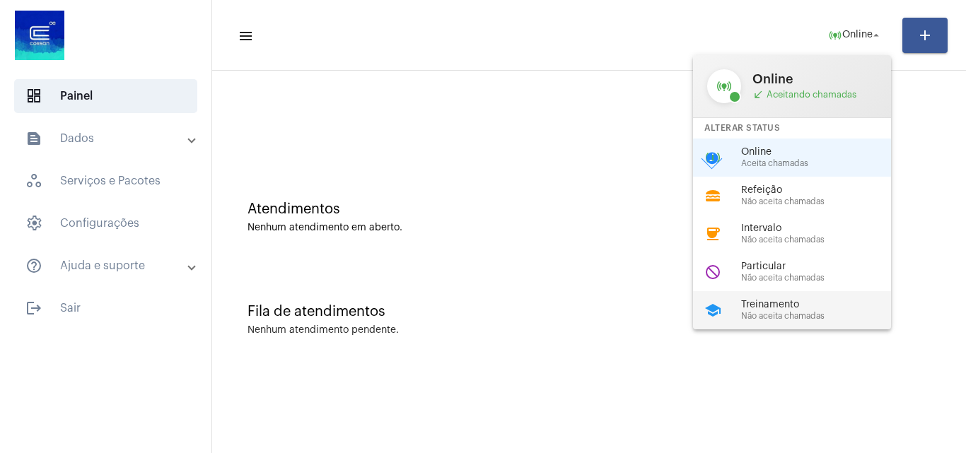
click at [773, 298] on div "school Treinamento Não aceita chamadas" at bounding box center [803, 310] width 221 height 38
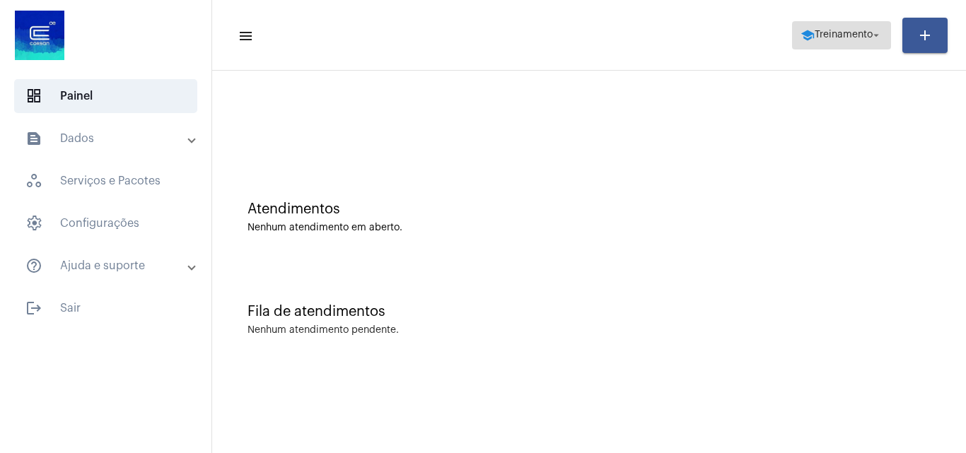
click at [836, 34] on span "Treinamento" at bounding box center [844, 35] width 58 height 10
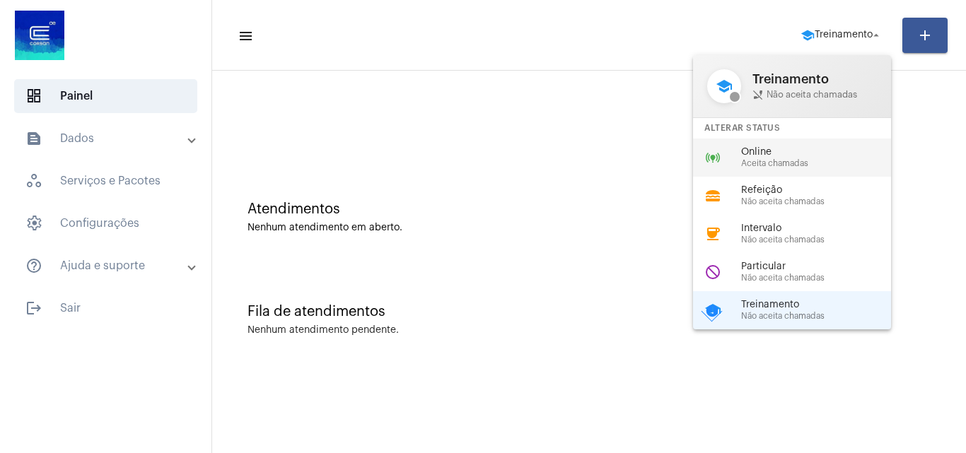
click at [768, 148] on span "Online" at bounding box center [821, 152] width 161 height 11
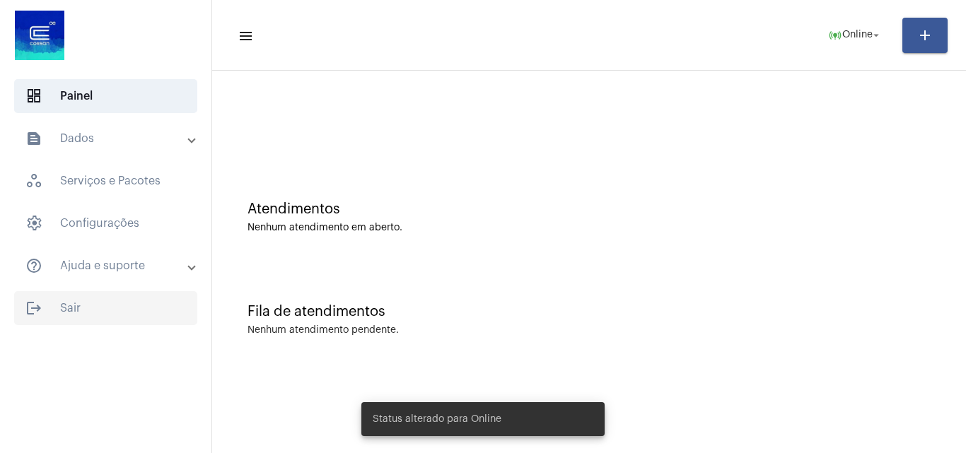
click at [86, 306] on span "logout Sair" at bounding box center [105, 308] width 183 height 34
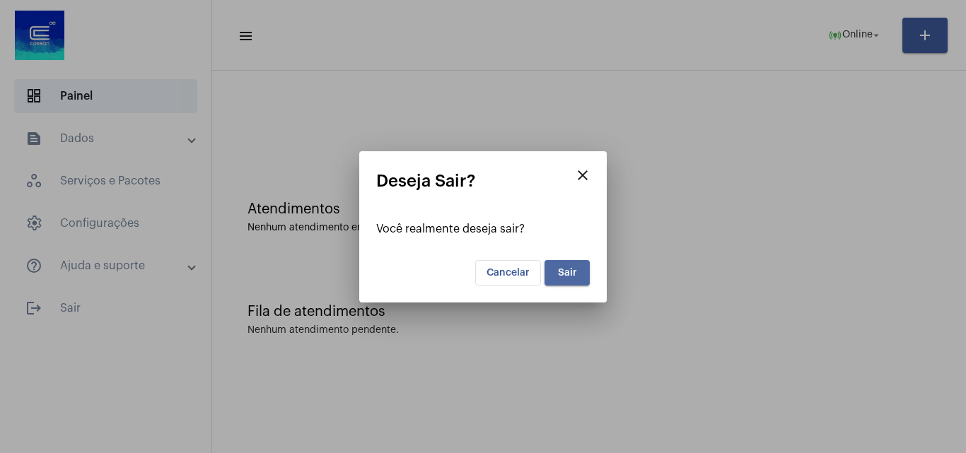
click at [569, 271] on span "Sair" at bounding box center [567, 273] width 19 height 10
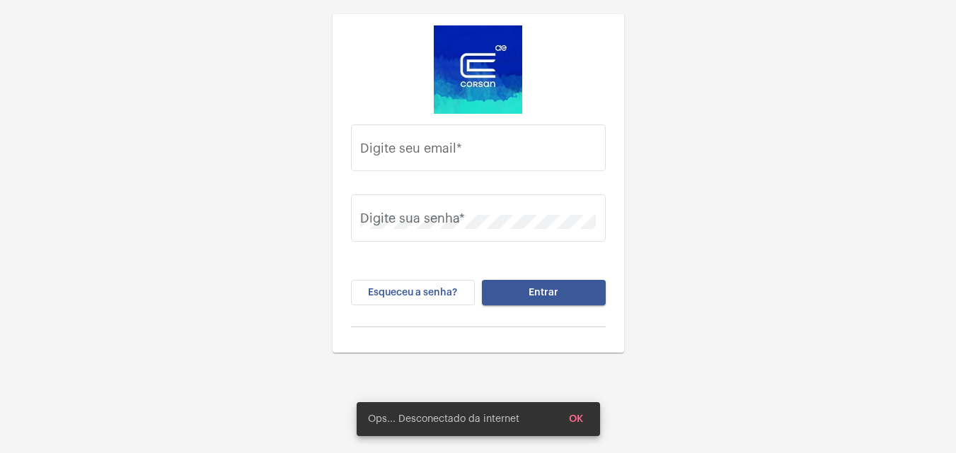
type input "[PERSON_NAME][EMAIL_ADDRESS][DOMAIN_NAME]"
